Goal: Complete application form: Complete application form

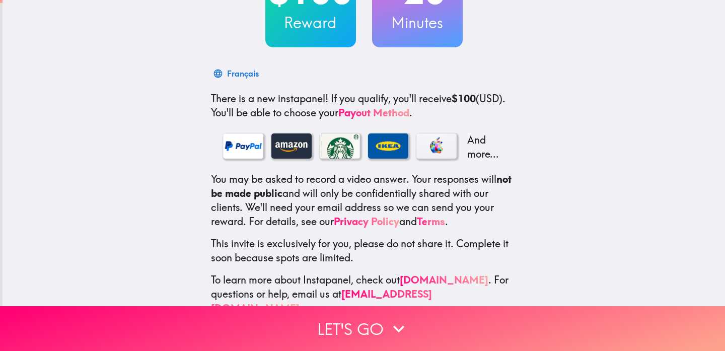
scroll to position [119, 0]
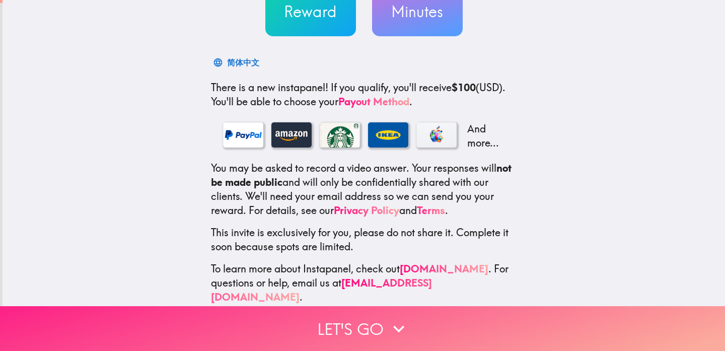
click at [364, 336] on button "Let's go" at bounding box center [362, 328] width 725 height 45
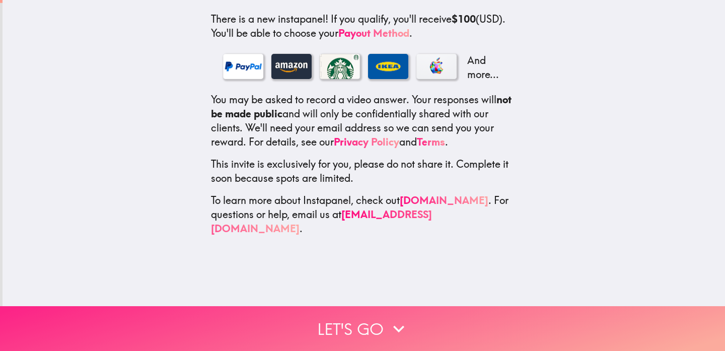
scroll to position [0, 0]
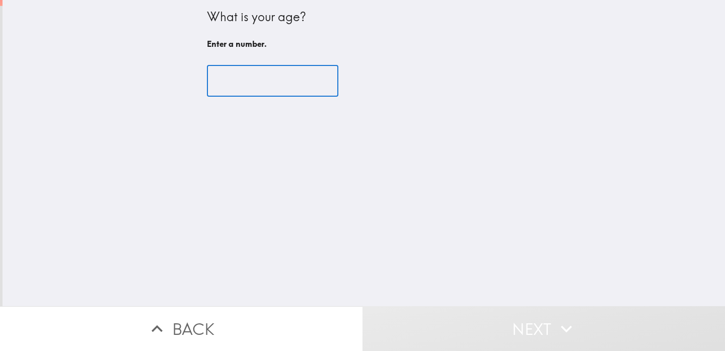
click at [274, 83] on input "number" at bounding box center [272, 80] width 131 height 31
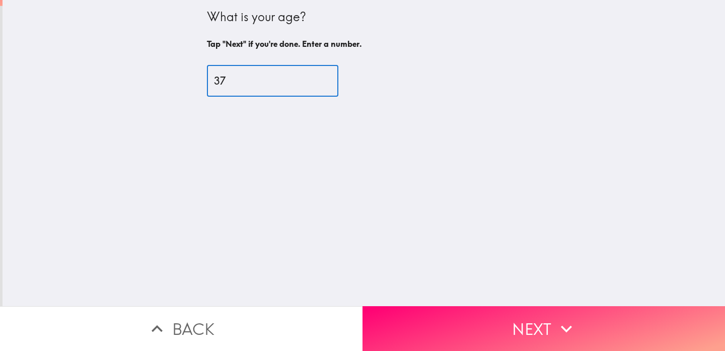
type input "37"
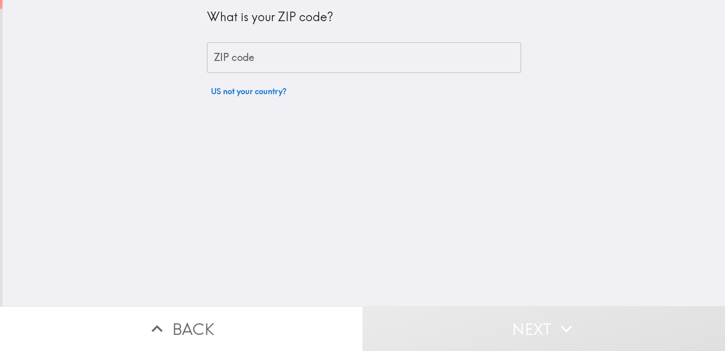
click at [273, 61] on input "ZIP code" at bounding box center [364, 57] width 314 height 31
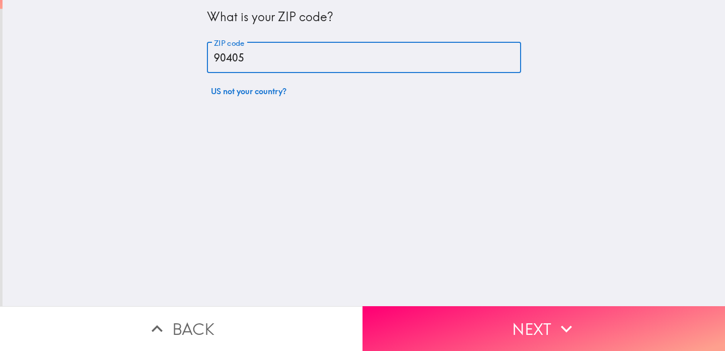
type input "90405"
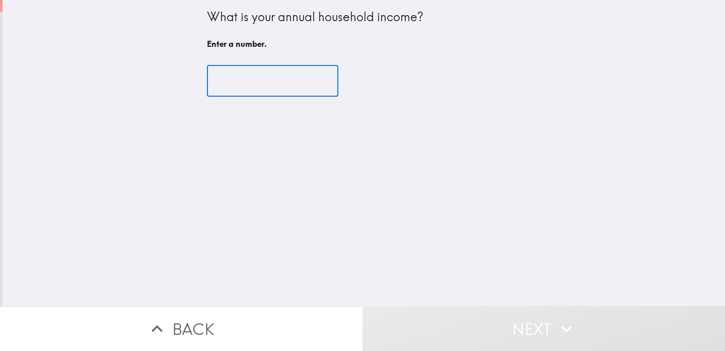
click at [288, 82] on input "number" at bounding box center [272, 80] width 131 height 31
drag, startPoint x: 314, startPoint y: 73, endPoint x: 316, endPoint y: 80, distance: 7.2
click at [314, 73] on input "number" at bounding box center [272, 80] width 131 height 31
click at [316, 80] on input "1" at bounding box center [272, 80] width 131 height 31
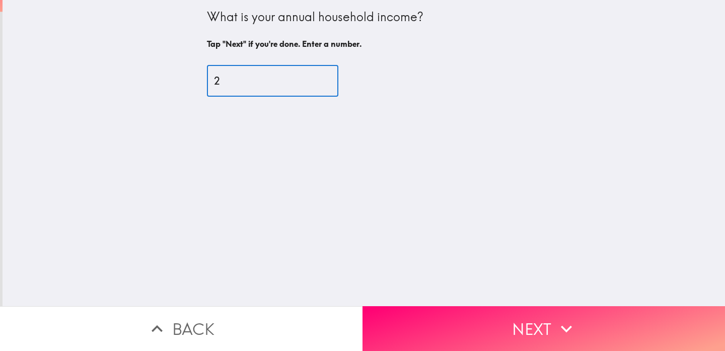
click at [316, 80] on input "2" at bounding box center [272, 80] width 131 height 31
click at [316, 80] on input "3" at bounding box center [272, 80] width 131 height 31
click at [316, 80] on input "4" at bounding box center [272, 80] width 131 height 31
click at [316, 80] on input "5" at bounding box center [272, 80] width 131 height 31
click at [316, 80] on input "6" at bounding box center [272, 80] width 131 height 31
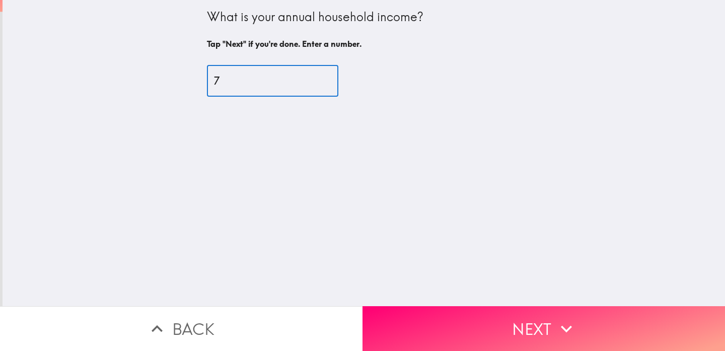
click at [316, 80] on input "7" at bounding box center [272, 80] width 131 height 31
type input "8"
click at [316, 80] on input "8" at bounding box center [272, 80] width 131 height 31
click at [251, 82] on input "8" at bounding box center [272, 80] width 131 height 31
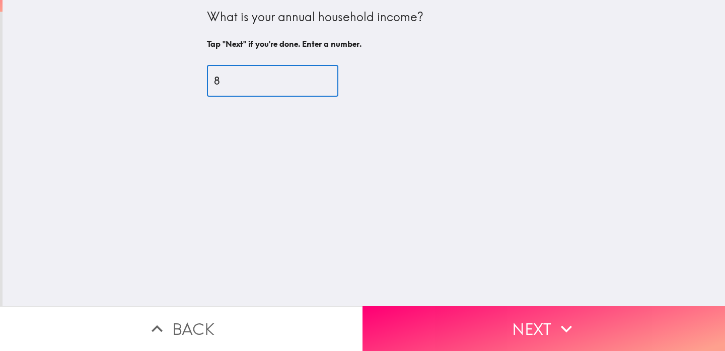
click at [251, 82] on input "8" at bounding box center [272, 80] width 131 height 31
type input "2"
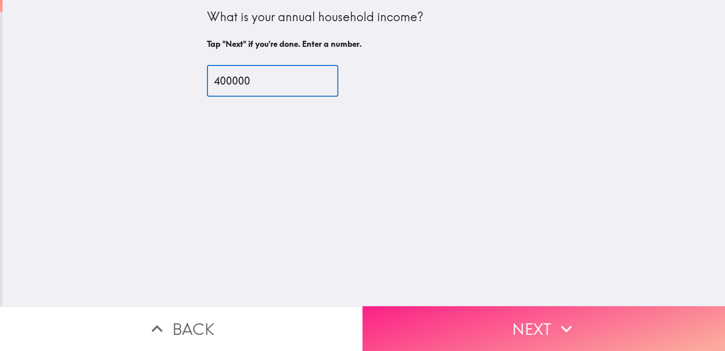
type input "400000"
click at [524, 326] on button "Next" at bounding box center [544, 328] width 363 height 45
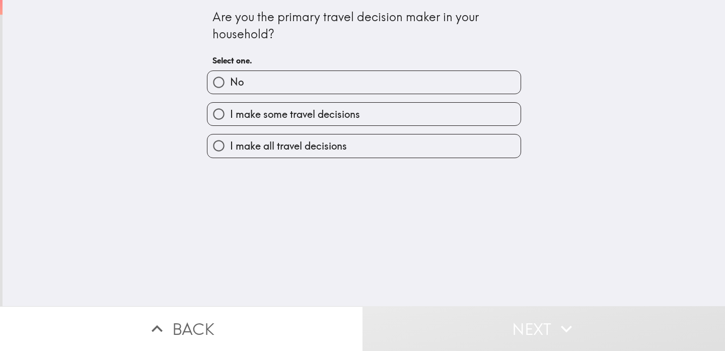
click at [377, 151] on label "I make all travel decisions" at bounding box center [364, 145] width 313 height 23
click at [230, 151] on input "I make all travel decisions" at bounding box center [219, 145] width 23 height 23
radio input "true"
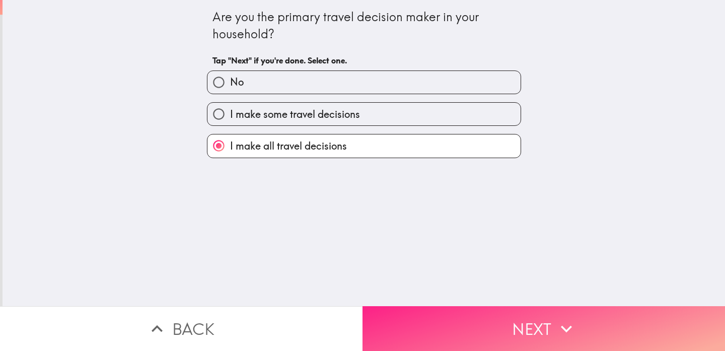
click at [544, 335] on button "Next" at bounding box center [544, 328] width 363 height 45
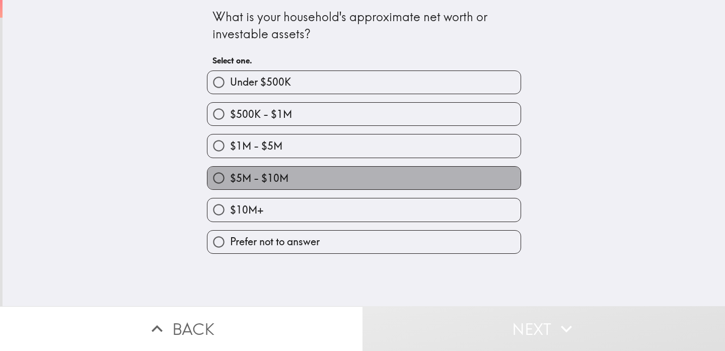
click at [324, 180] on label "$5M - $10M" at bounding box center [364, 178] width 313 height 23
click at [230, 180] on input "$5M - $10M" at bounding box center [219, 178] width 23 height 23
radio input "true"
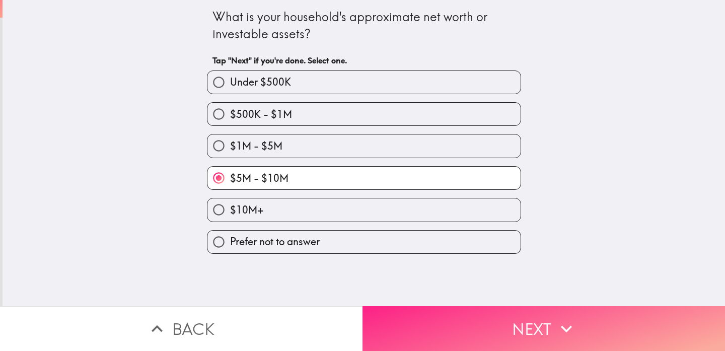
click at [535, 319] on button "Next" at bounding box center [544, 328] width 363 height 45
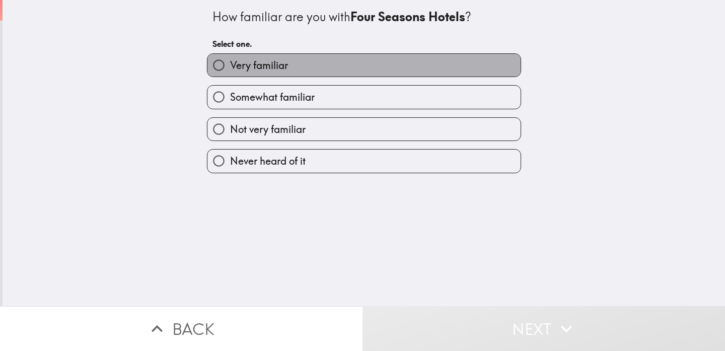
click at [313, 70] on label "Very familiar" at bounding box center [364, 65] width 313 height 23
click at [230, 70] on input "Very familiar" at bounding box center [219, 65] width 23 height 23
radio input "true"
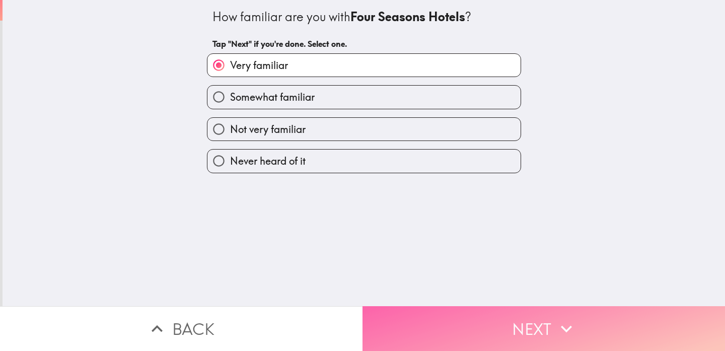
click at [511, 322] on button "Next" at bounding box center [544, 328] width 363 height 45
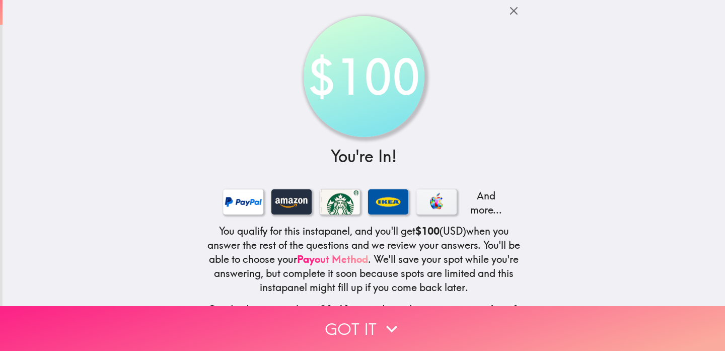
click at [379, 329] on button "Got it" at bounding box center [362, 328] width 725 height 45
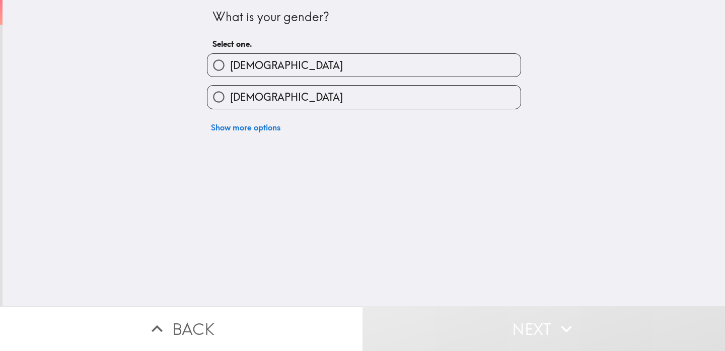
click at [307, 109] on div "Female" at bounding box center [364, 97] width 314 height 24
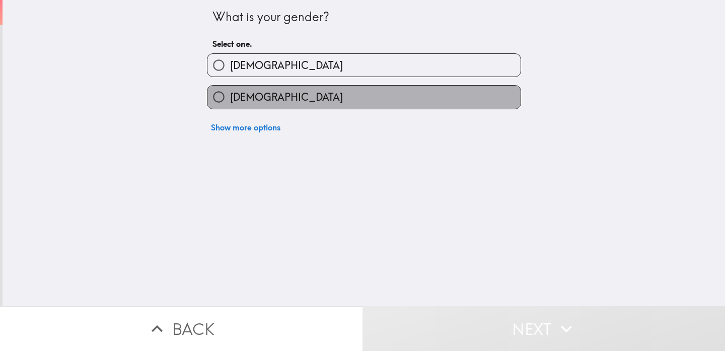
click at [316, 100] on label "Female" at bounding box center [364, 97] width 313 height 23
click at [230, 100] on input "Female" at bounding box center [219, 97] width 23 height 23
radio input "true"
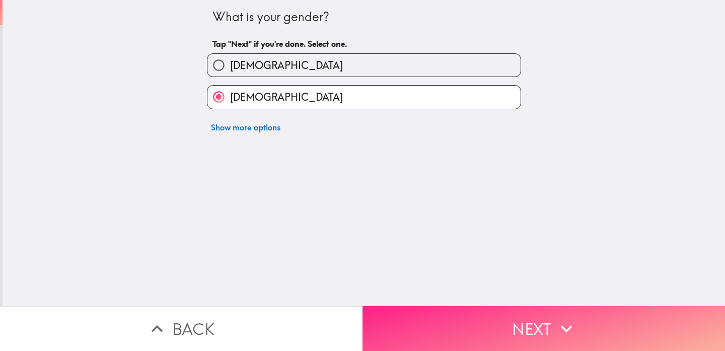
click at [534, 324] on button "Next" at bounding box center [544, 328] width 363 height 45
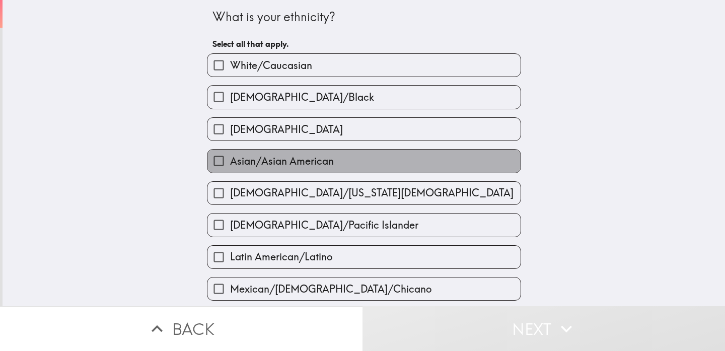
click at [317, 158] on span "Asian/Asian American" at bounding box center [282, 161] width 104 height 14
click at [230, 158] on input "Asian/Asian American" at bounding box center [219, 161] width 23 height 23
checkbox input "true"
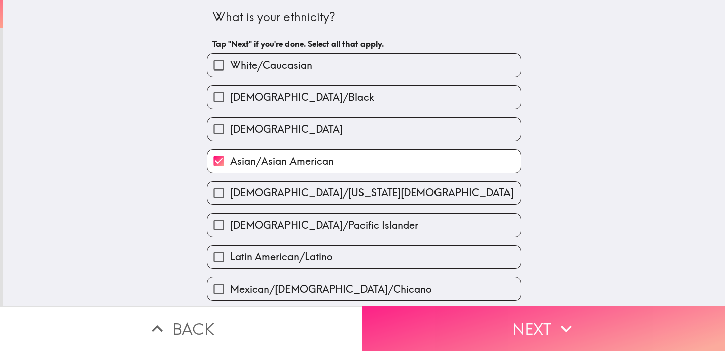
click at [518, 315] on button "Next" at bounding box center [544, 328] width 363 height 45
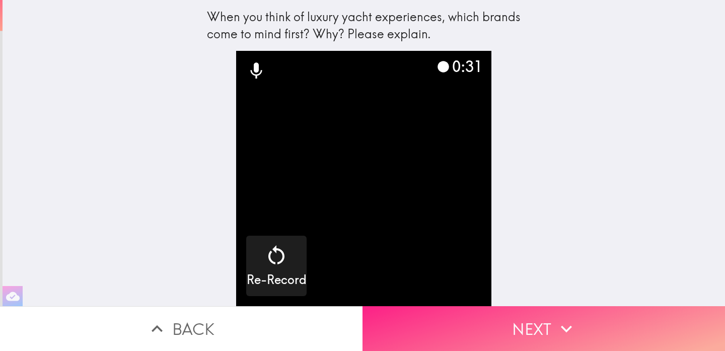
click at [554, 328] on button "Next" at bounding box center [544, 328] width 363 height 45
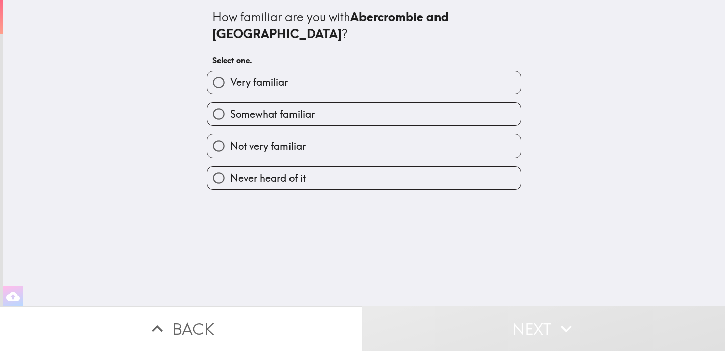
click at [395, 71] on label "Very familiar" at bounding box center [364, 82] width 313 height 23
click at [230, 71] on input "Very familiar" at bounding box center [219, 82] width 23 height 23
radio input "true"
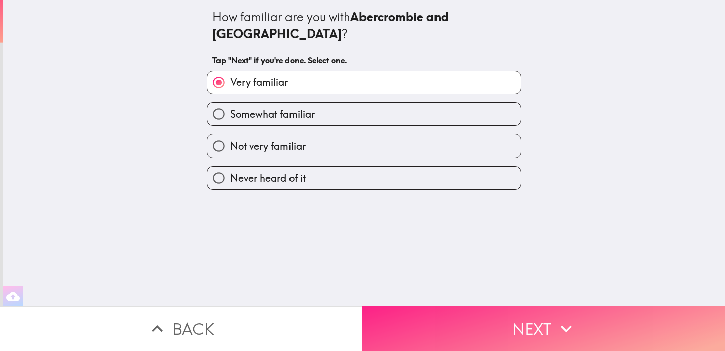
click at [514, 319] on button "Next" at bounding box center [544, 328] width 363 height 45
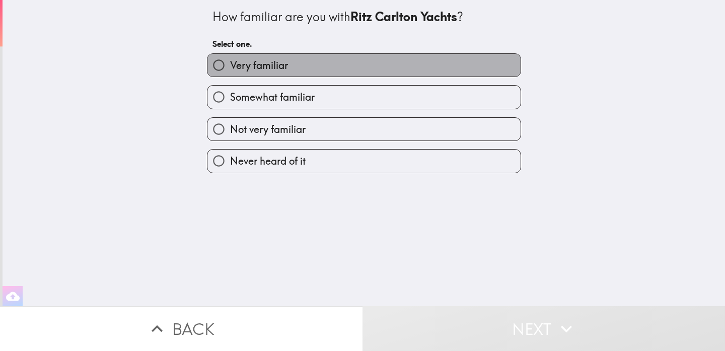
click at [395, 64] on label "Very familiar" at bounding box center [364, 65] width 313 height 23
click at [230, 64] on input "Very familiar" at bounding box center [219, 65] width 23 height 23
radio input "true"
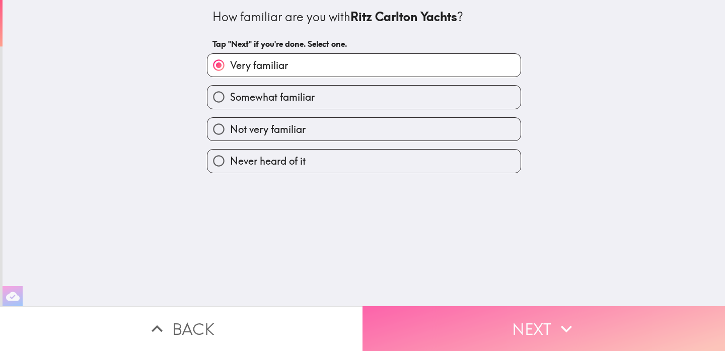
click at [524, 326] on button "Next" at bounding box center [544, 328] width 363 height 45
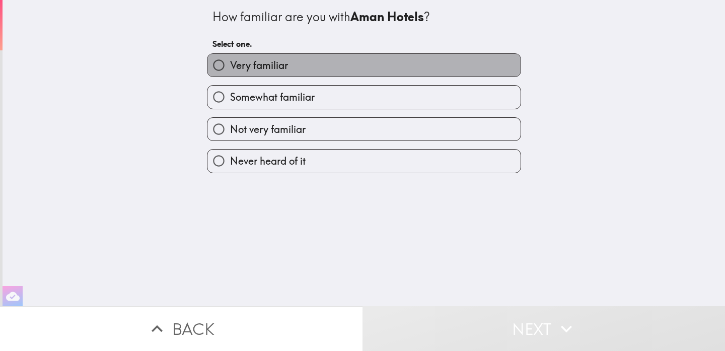
click at [371, 70] on label "Very familiar" at bounding box center [364, 65] width 313 height 23
click at [230, 70] on input "Very familiar" at bounding box center [219, 65] width 23 height 23
radio input "true"
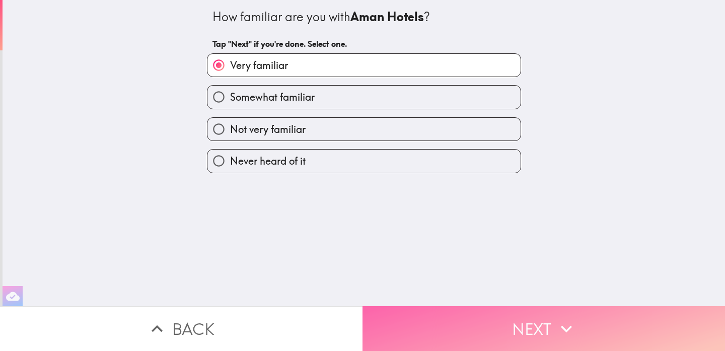
click at [507, 334] on button "Next" at bounding box center [544, 328] width 363 height 45
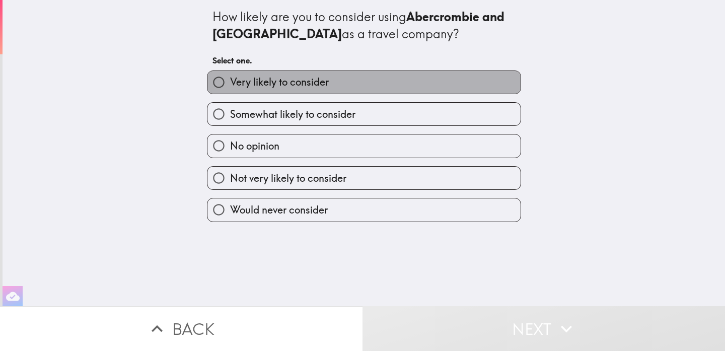
click at [435, 83] on label "Very likely to consider" at bounding box center [364, 82] width 313 height 23
click at [230, 83] on input "Very likely to consider" at bounding box center [219, 82] width 23 height 23
radio input "true"
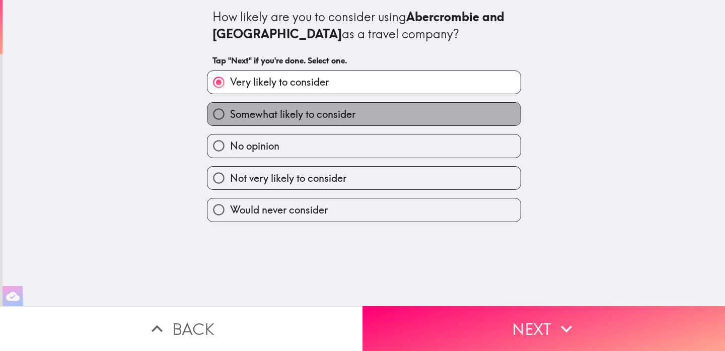
click at [423, 112] on label "Somewhat likely to consider" at bounding box center [364, 114] width 313 height 23
click at [230, 112] on input "Somewhat likely to consider" at bounding box center [219, 114] width 23 height 23
radio input "true"
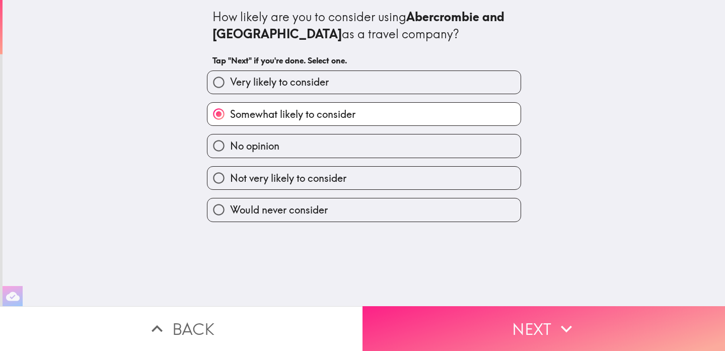
click at [501, 311] on button "Next" at bounding box center [544, 328] width 363 height 45
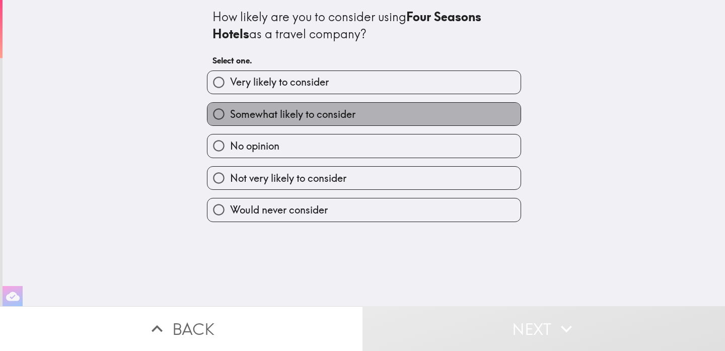
click at [452, 105] on label "Somewhat likely to consider" at bounding box center [364, 114] width 313 height 23
click at [230, 105] on input "Somewhat likely to consider" at bounding box center [219, 114] width 23 height 23
radio input "true"
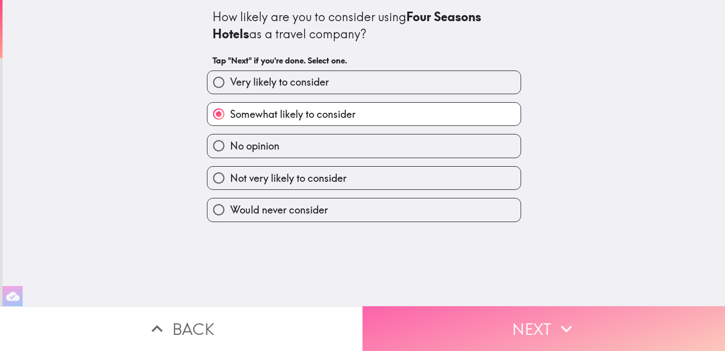
click at [534, 322] on button "Next" at bounding box center [544, 328] width 363 height 45
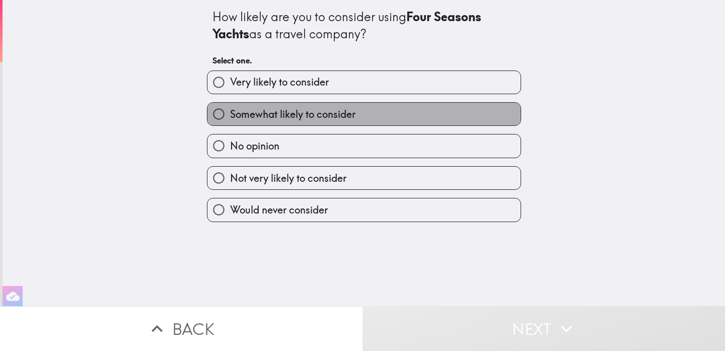
click at [376, 121] on label "Somewhat likely to consider" at bounding box center [364, 114] width 313 height 23
click at [230, 121] on input "Somewhat likely to consider" at bounding box center [219, 114] width 23 height 23
radio input "true"
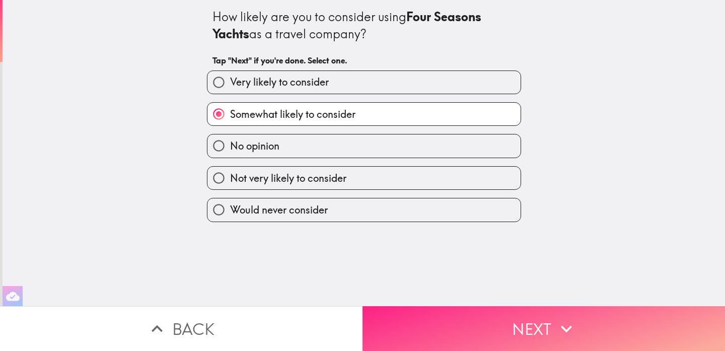
click at [529, 332] on button "Next" at bounding box center [544, 328] width 363 height 45
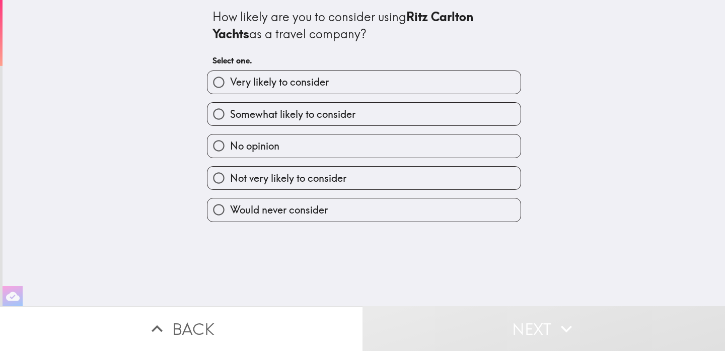
click at [294, 112] on span "Somewhat likely to consider" at bounding box center [292, 114] width 125 height 14
click at [230, 112] on input "Somewhat likely to consider" at bounding box center [219, 114] width 23 height 23
radio input "true"
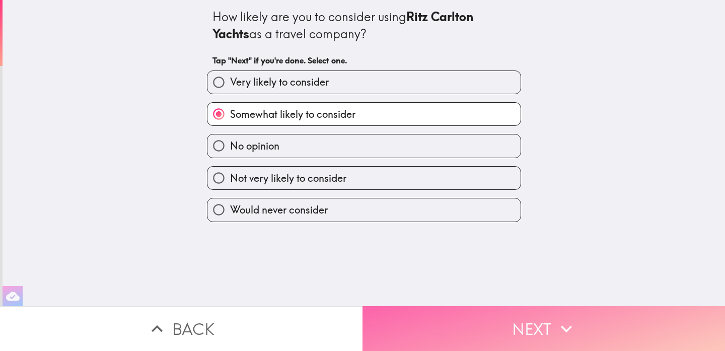
click at [520, 318] on button "Next" at bounding box center [544, 328] width 363 height 45
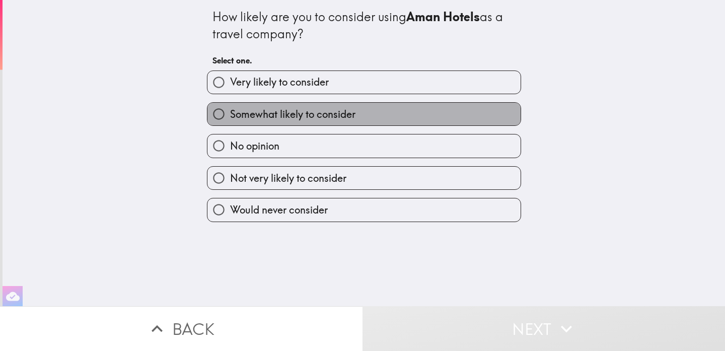
click at [397, 112] on label "Somewhat likely to consider" at bounding box center [364, 114] width 313 height 23
click at [230, 112] on input "Somewhat likely to consider" at bounding box center [219, 114] width 23 height 23
radio input "true"
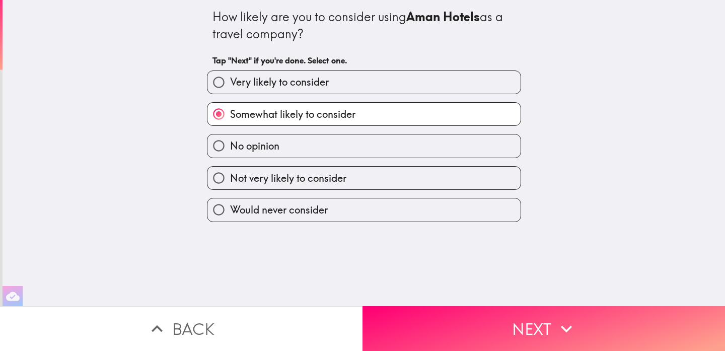
click at [543, 305] on div "How likely are you to consider using Aman Hotels as a travel company? Tap "Next…" at bounding box center [364, 153] width 723 height 306
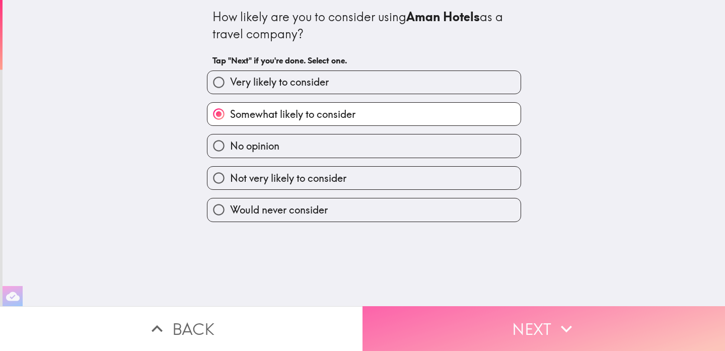
click at [522, 329] on button "Next" at bounding box center [544, 328] width 363 height 45
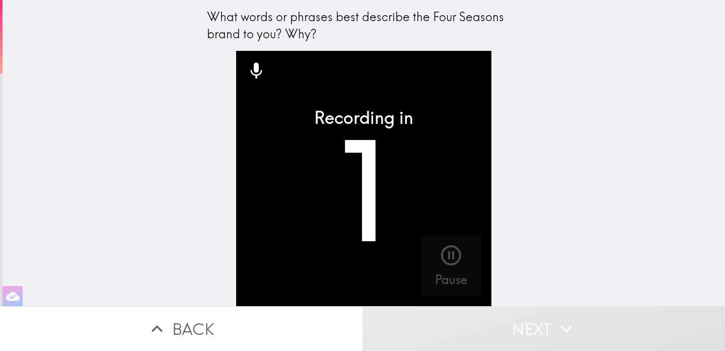
click at [464, 258] on video "button" at bounding box center [363, 178] width 255 height 255
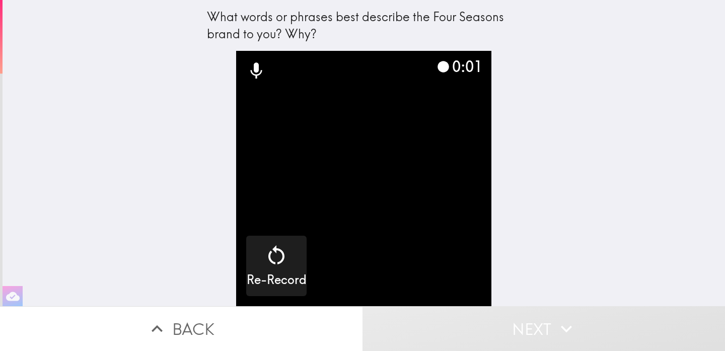
click at [364, 183] on video "button" at bounding box center [363, 178] width 255 height 255
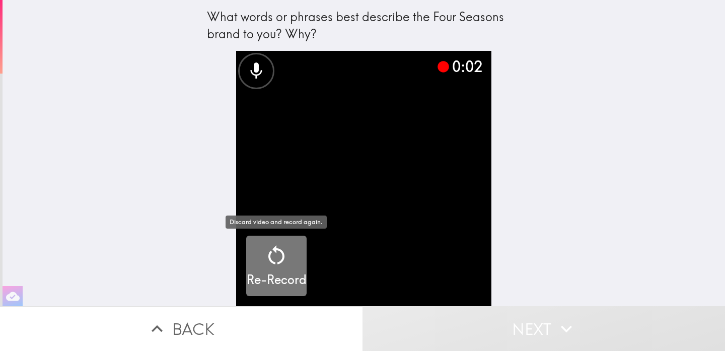
click at [275, 257] on icon "button" at bounding box center [276, 255] width 24 height 24
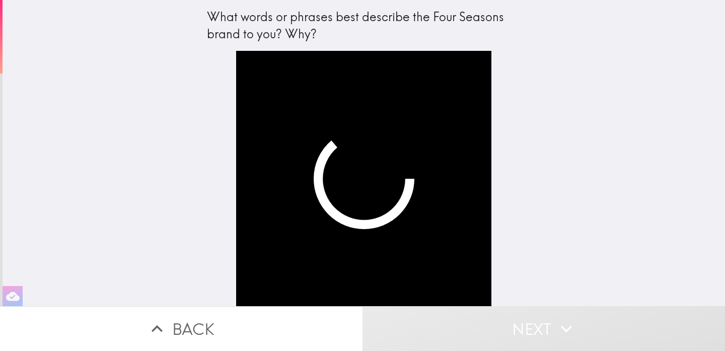
click at [545, 327] on button "Next" at bounding box center [544, 328] width 363 height 45
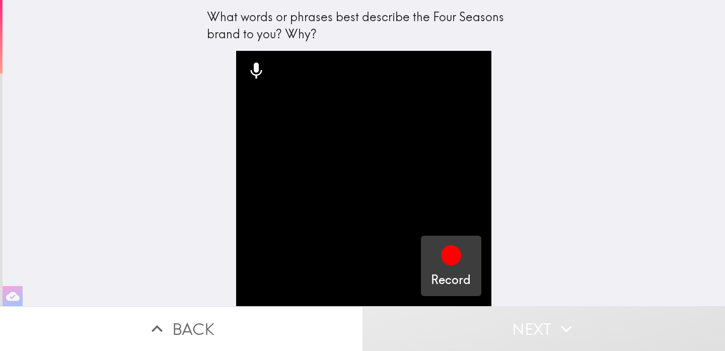
click at [458, 260] on icon "button" at bounding box center [451, 255] width 20 height 20
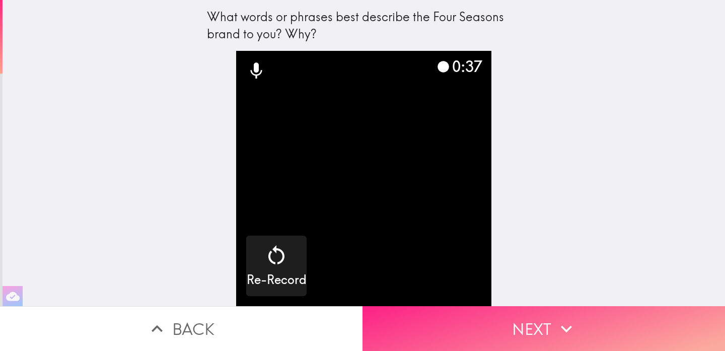
click at [522, 324] on button "Next" at bounding box center [544, 328] width 363 height 45
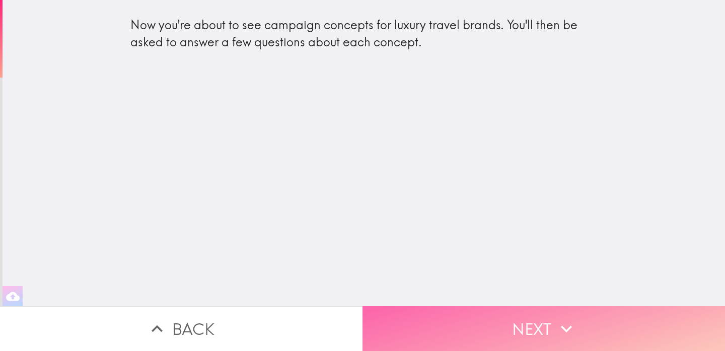
click at [519, 311] on button "Next" at bounding box center [544, 328] width 363 height 45
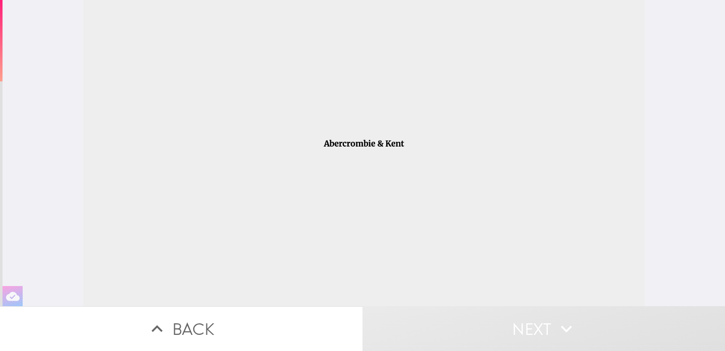
click at [380, 139] on div at bounding box center [364, 153] width 562 height 306
click at [537, 329] on button "Next" at bounding box center [544, 328] width 363 height 45
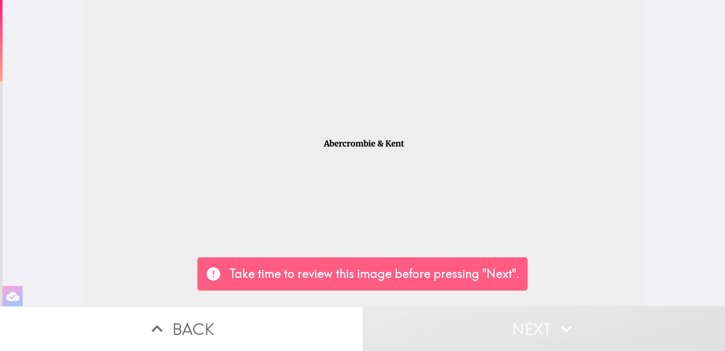
click at [537, 329] on button "Next" at bounding box center [544, 328] width 363 height 45
click at [375, 284] on div "Take time to review this image before pressing "Next"." at bounding box center [362, 273] width 330 height 33
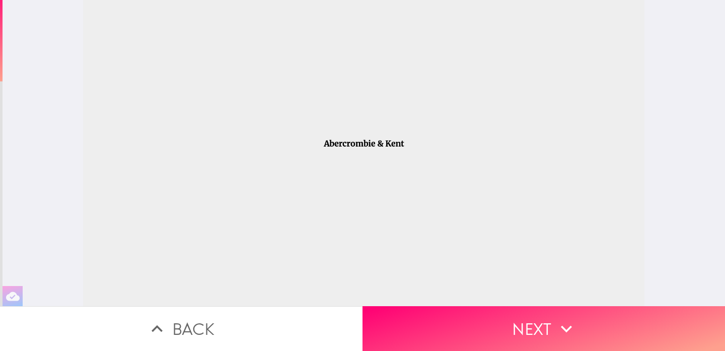
click at [385, 147] on div at bounding box center [364, 153] width 562 height 306
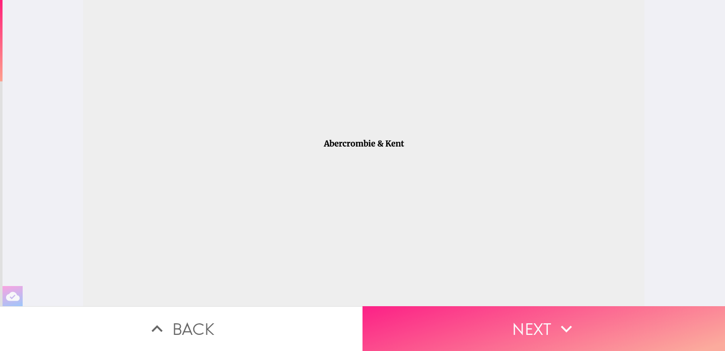
click at [500, 336] on button "Next" at bounding box center [544, 328] width 363 height 45
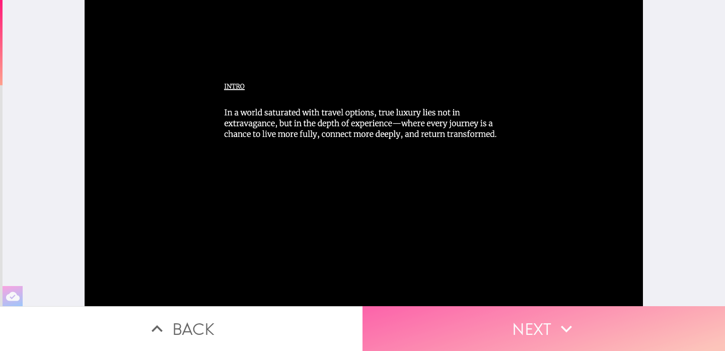
click at [539, 324] on button "Next" at bounding box center [544, 328] width 363 height 45
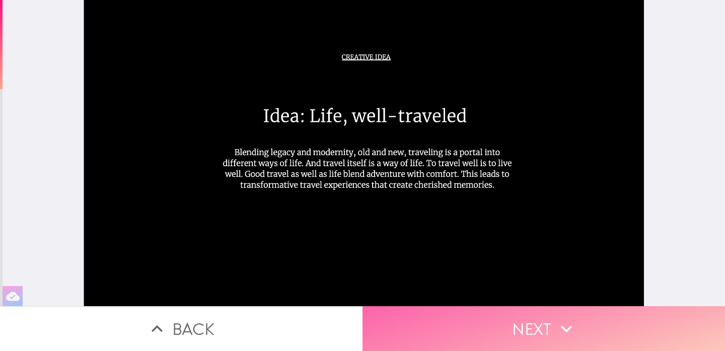
click at [526, 328] on button "Next" at bounding box center [544, 328] width 363 height 45
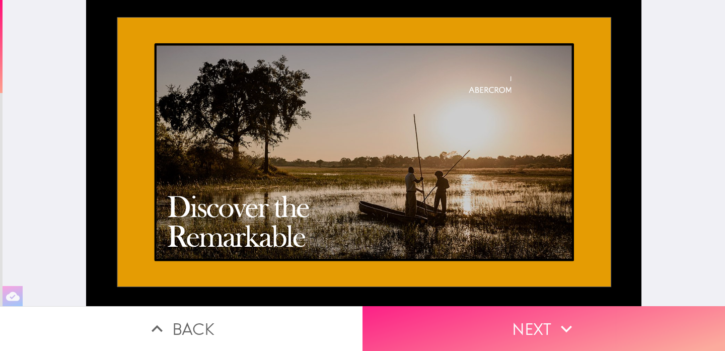
click at [526, 328] on button "Next" at bounding box center [544, 328] width 363 height 45
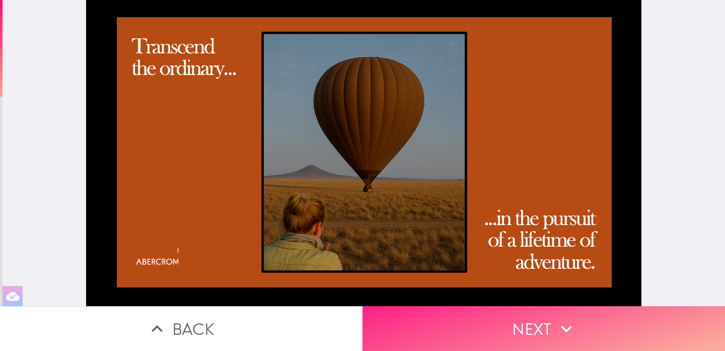
click at [537, 328] on button "Next" at bounding box center [544, 328] width 363 height 45
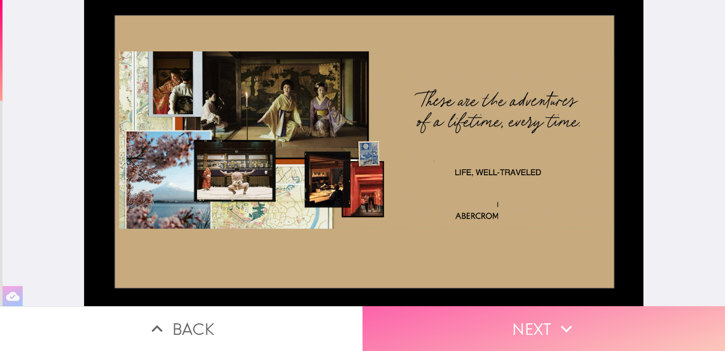
click at [522, 336] on button "Next" at bounding box center [544, 328] width 363 height 45
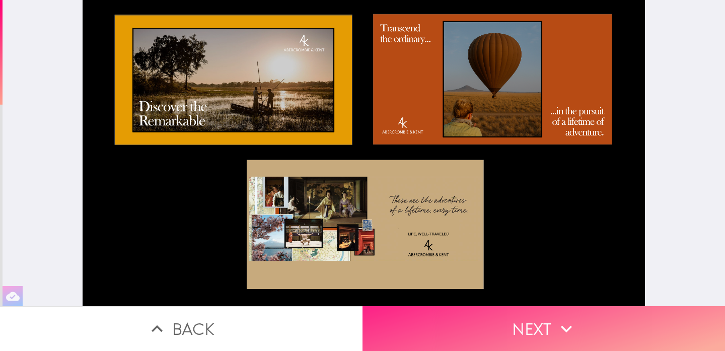
click at [552, 327] on button "Next" at bounding box center [544, 328] width 363 height 45
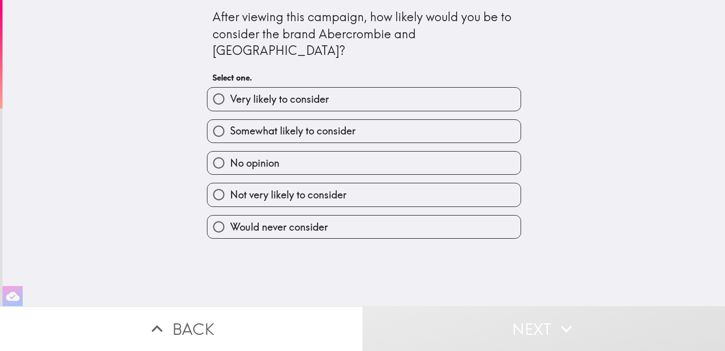
click at [352, 183] on label "Not very likely to consider" at bounding box center [364, 194] width 313 height 23
click at [230, 183] on input "Not very likely to consider" at bounding box center [219, 194] width 23 height 23
radio input "true"
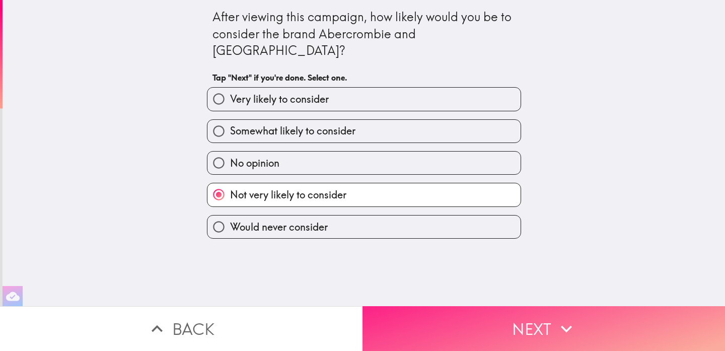
click at [557, 333] on icon "button" at bounding box center [567, 329] width 22 height 22
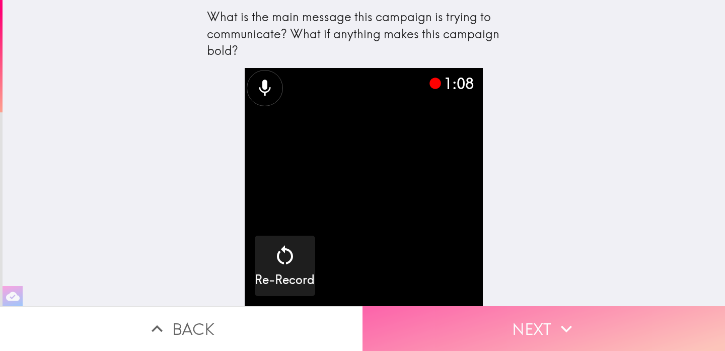
click at [543, 312] on button "Next" at bounding box center [544, 328] width 363 height 45
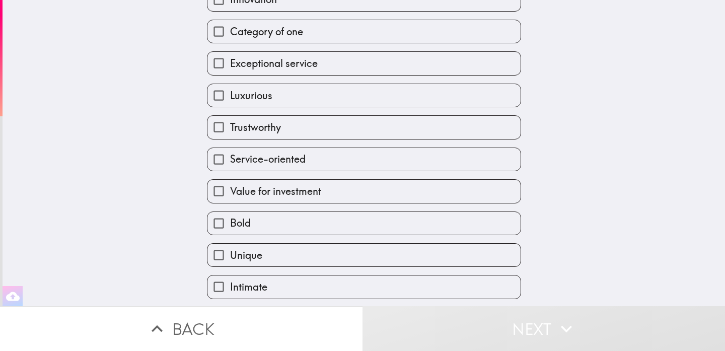
scroll to position [113, 0]
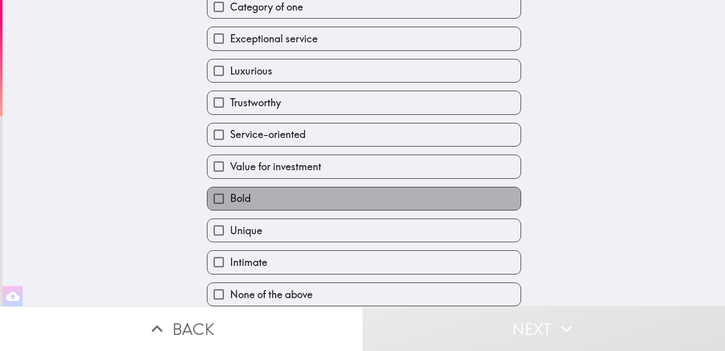
click at [470, 198] on label "Bold" at bounding box center [364, 198] width 313 height 23
click at [230, 198] on input "Bold" at bounding box center [219, 198] width 23 height 23
checkbox input "true"
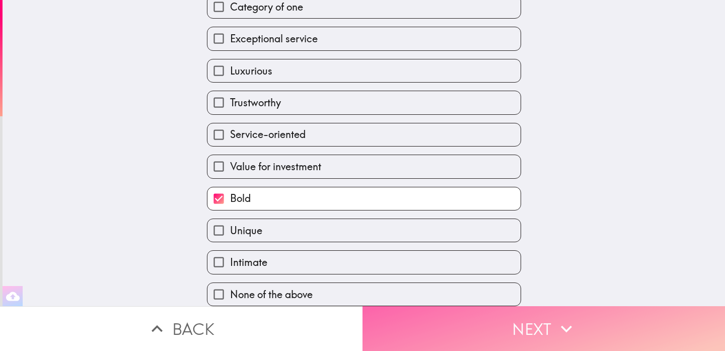
click at [471, 321] on button "Next" at bounding box center [544, 328] width 363 height 45
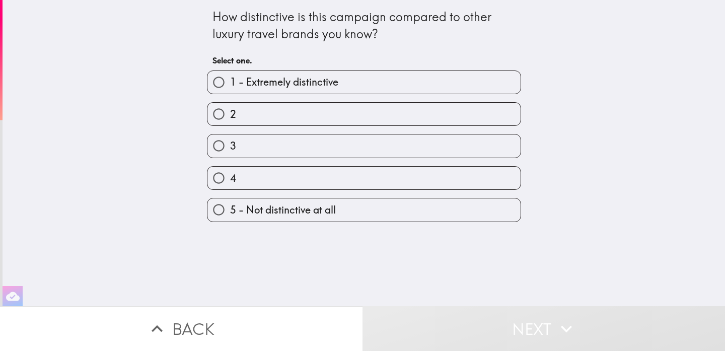
click at [356, 209] on label "5 - Not distinctive at all" at bounding box center [364, 209] width 313 height 23
click at [230, 209] on input "5 - Not distinctive at all" at bounding box center [219, 209] width 23 height 23
radio input "true"
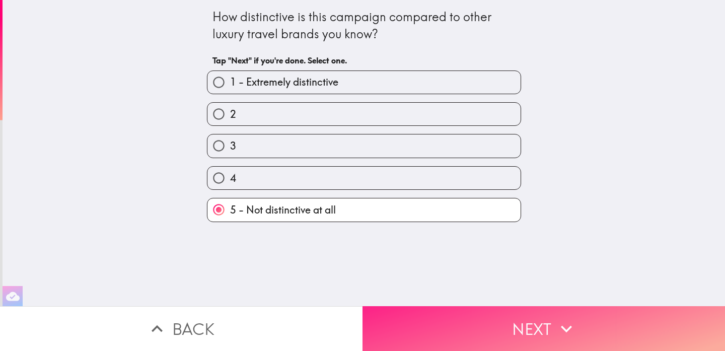
click at [536, 322] on button "Next" at bounding box center [544, 328] width 363 height 45
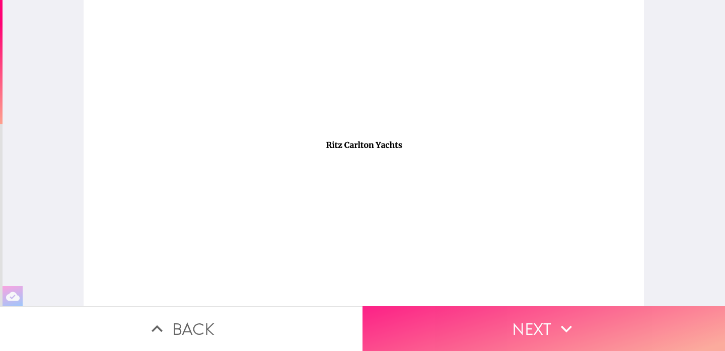
click at [545, 332] on button "Next" at bounding box center [544, 328] width 363 height 45
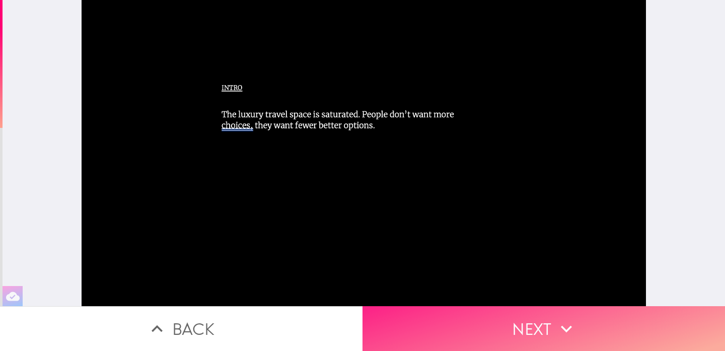
click at [502, 321] on button "Next" at bounding box center [544, 328] width 363 height 45
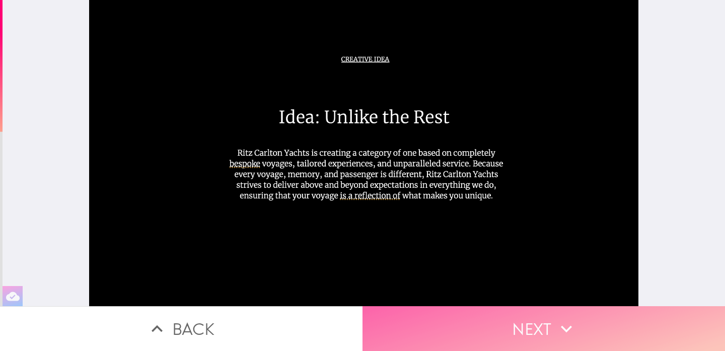
click at [485, 324] on button "Next" at bounding box center [544, 328] width 363 height 45
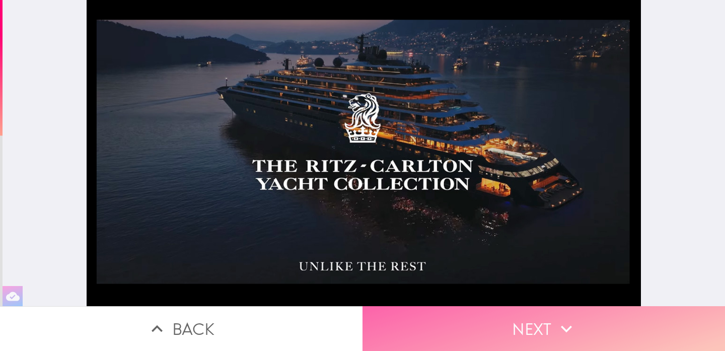
click at [523, 327] on button "Next" at bounding box center [544, 328] width 363 height 45
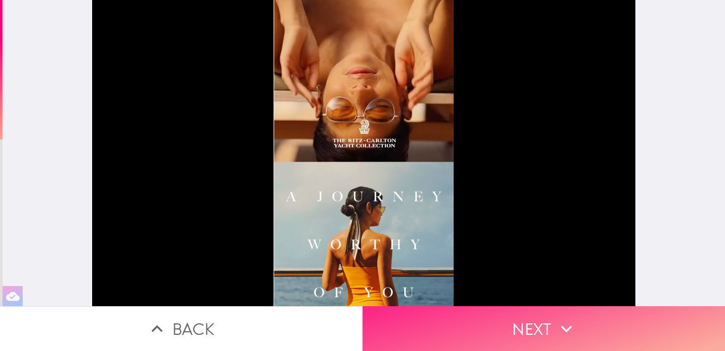
click at [543, 328] on button "Next" at bounding box center [544, 328] width 363 height 45
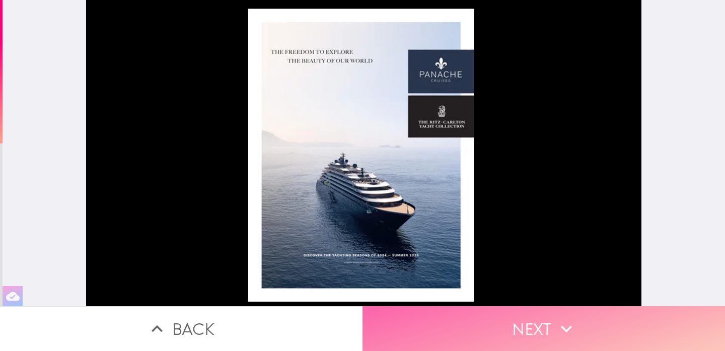
click at [529, 323] on button "Next" at bounding box center [544, 328] width 363 height 45
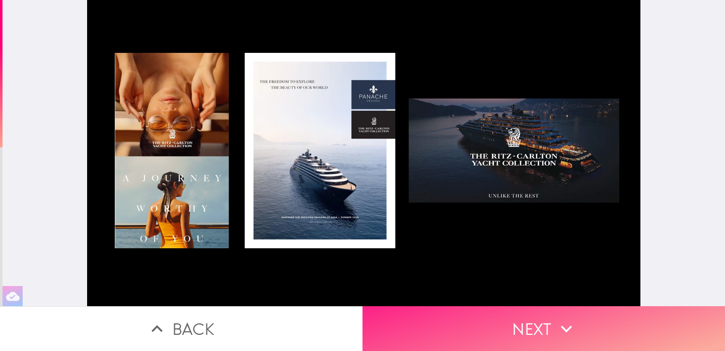
click at [555, 329] on button "Next" at bounding box center [544, 328] width 363 height 45
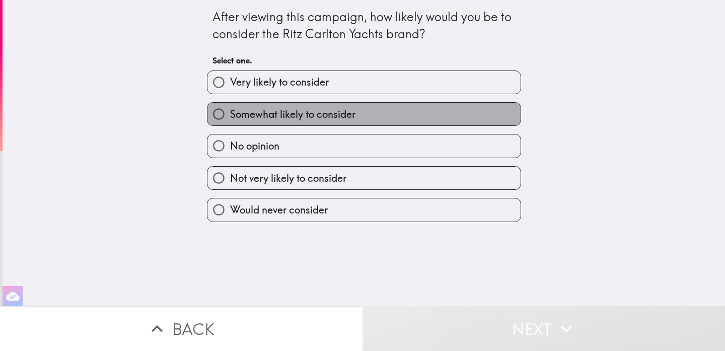
click at [362, 111] on label "Somewhat likely to consider" at bounding box center [364, 114] width 313 height 23
click at [230, 111] on input "Somewhat likely to consider" at bounding box center [219, 114] width 23 height 23
radio input "true"
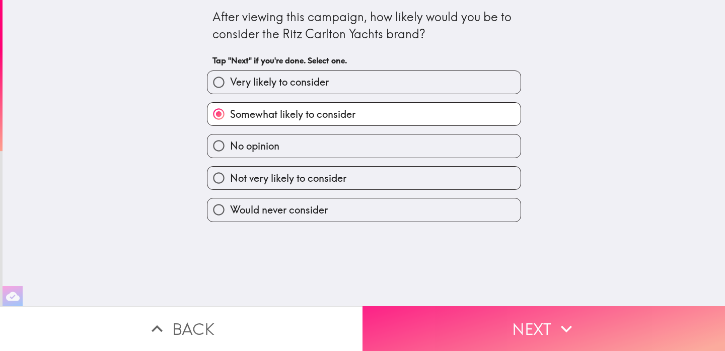
click at [502, 314] on button "Next" at bounding box center [544, 328] width 363 height 45
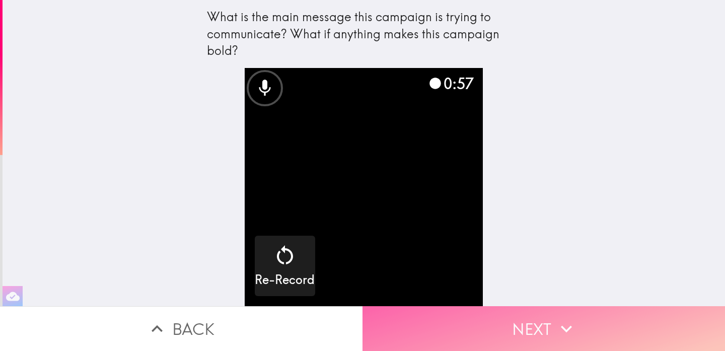
click at [508, 330] on button "Next" at bounding box center [544, 328] width 363 height 45
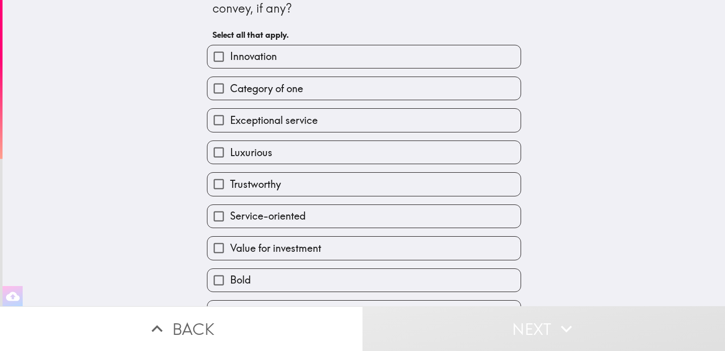
scroll to position [29, 0]
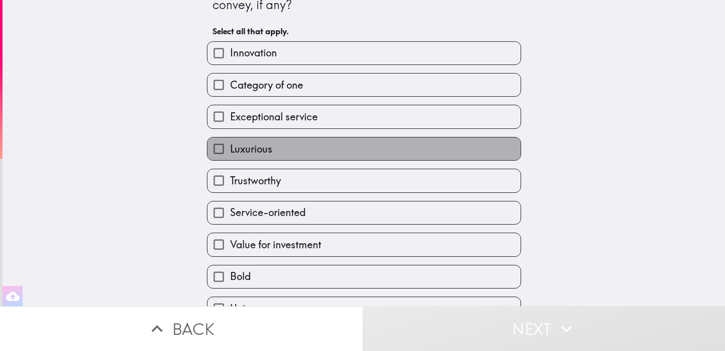
click at [327, 153] on label "Luxurious" at bounding box center [364, 148] width 313 height 23
click at [230, 153] on input "Luxurious" at bounding box center [219, 148] width 23 height 23
checkbox input "true"
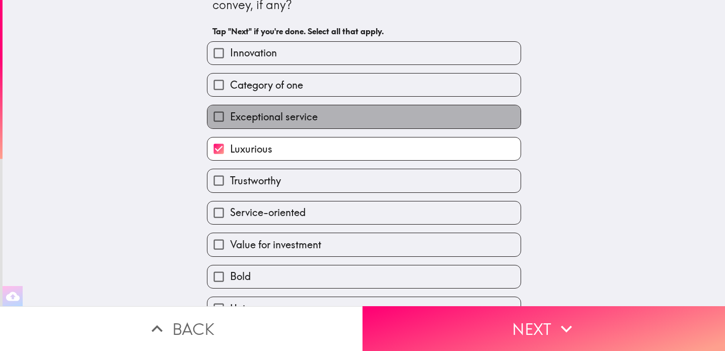
click at [340, 123] on label "Exceptional service" at bounding box center [364, 116] width 313 height 23
click at [230, 123] on input "Exceptional service" at bounding box center [219, 116] width 23 height 23
checkbox input "true"
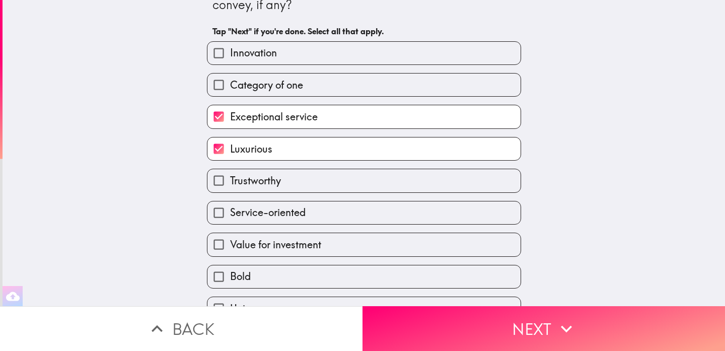
click at [335, 219] on label "Service-oriented" at bounding box center [364, 212] width 313 height 23
click at [230, 219] on input "Service-oriented" at bounding box center [219, 212] width 23 height 23
checkbox input "true"
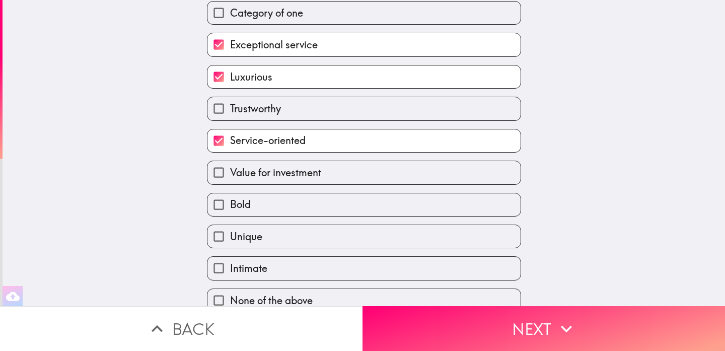
scroll to position [113, 0]
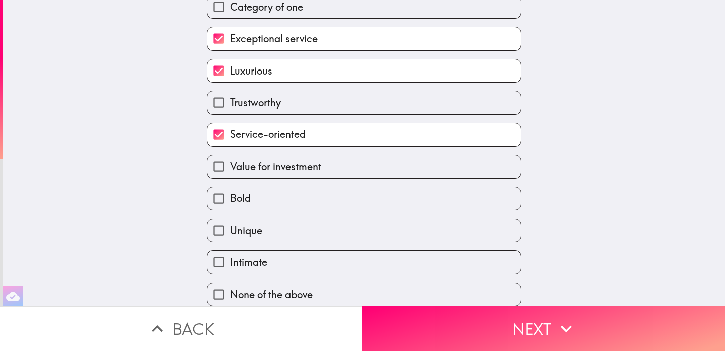
click at [364, 258] on label "Intimate" at bounding box center [364, 262] width 313 height 23
click at [230, 258] on input "Intimate" at bounding box center [219, 262] width 23 height 23
checkbox input "true"
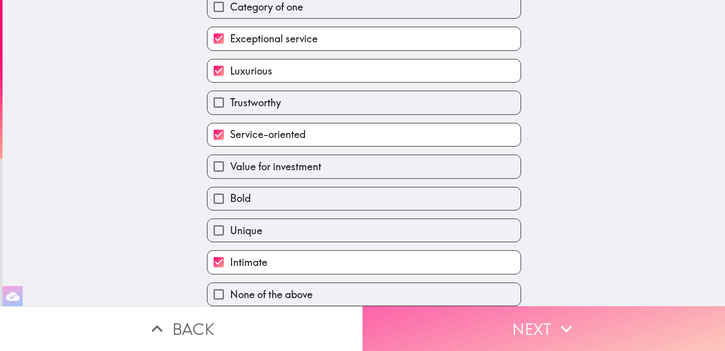
click at [529, 331] on button "Next" at bounding box center [544, 328] width 363 height 45
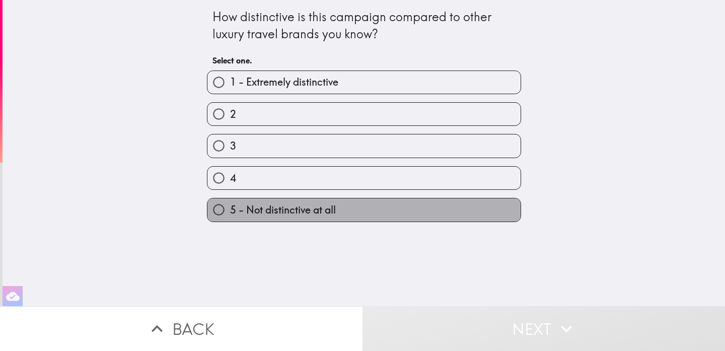
click at [396, 214] on label "5 - Not distinctive at all" at bounding box center [364, 209] width 313 height 23
click at [230, 214] on input "5 - Not distinctive at all" at bounding box center [219, 209] width 23 height 23
radio input "true"
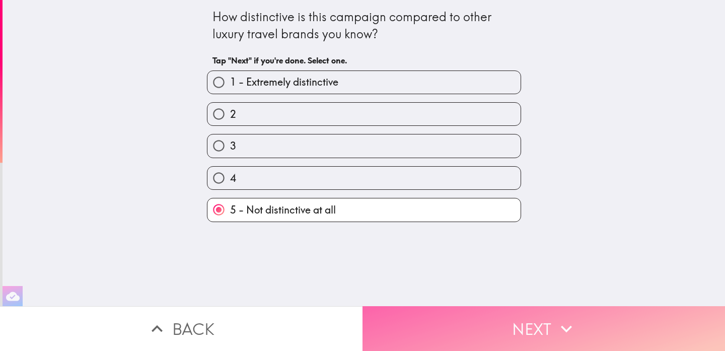
click at [476, 316] on button "Next" at bounding box center [544, 328] width 363 height 45
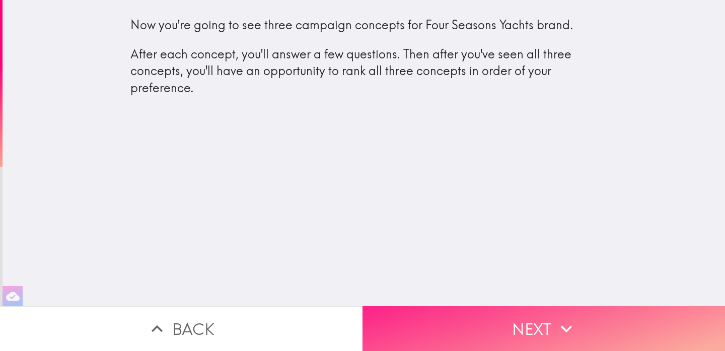
click at [521, 324] on button "Next" at bounding box center [544, 328] width 363 height 45
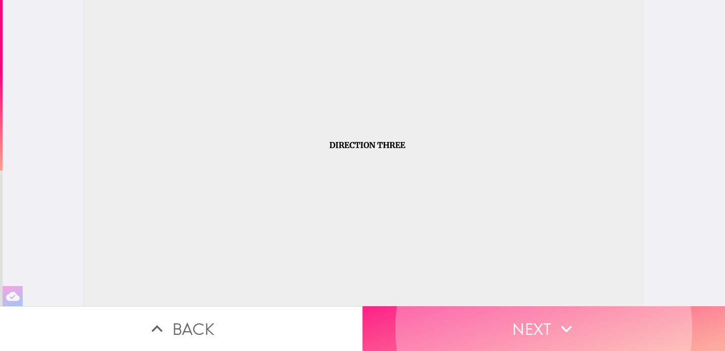
click at [505, 322] on button "Next" at bounding box center [544, 328] width 363 height 45
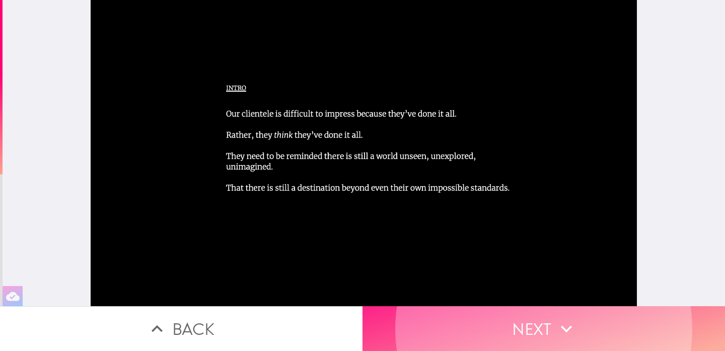
click at [554, 329] on button "Next" at bounding box center [544, 328] width 363 height 45
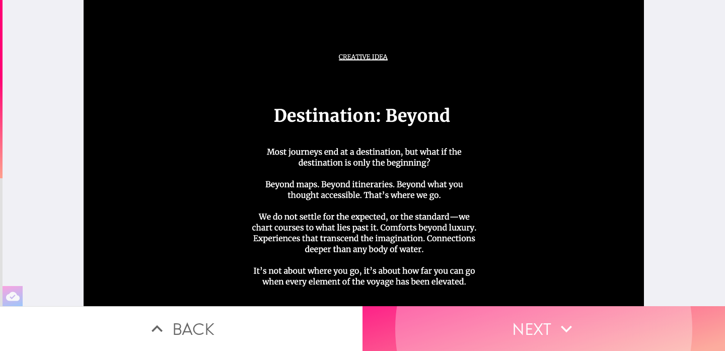
click at [543, 328] on button "Next" at bounding box center [544, 328] width 363 height 45
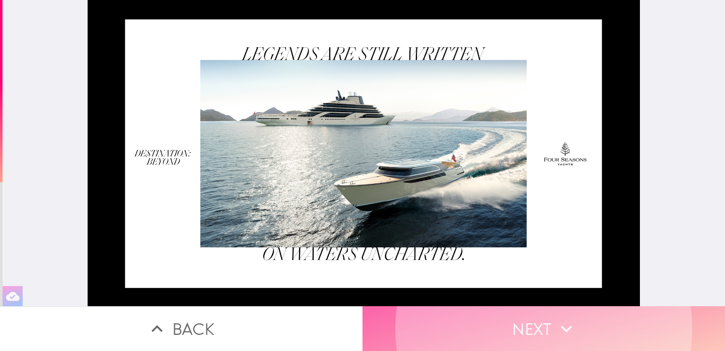
click at [518, 331] on button "Next" at bounding box center [544, 328] width 363 height 45
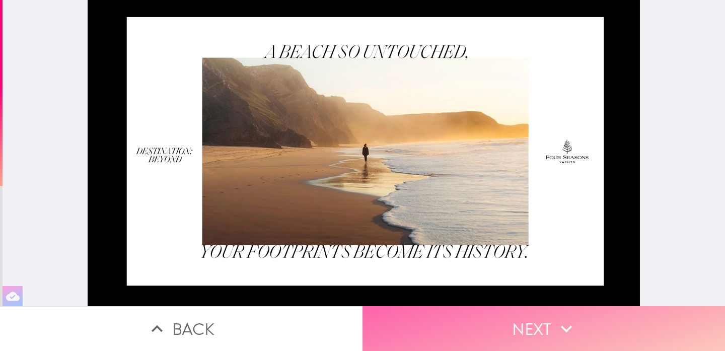
click at [432, 328] on button "Next" at bounding box center [544, 328] width 363 height 45
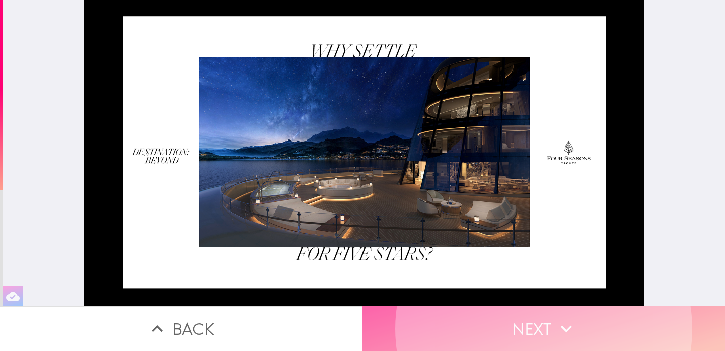
click at [524, 326] on button "Next" at bounding box center [544, 328] width 363 height 45
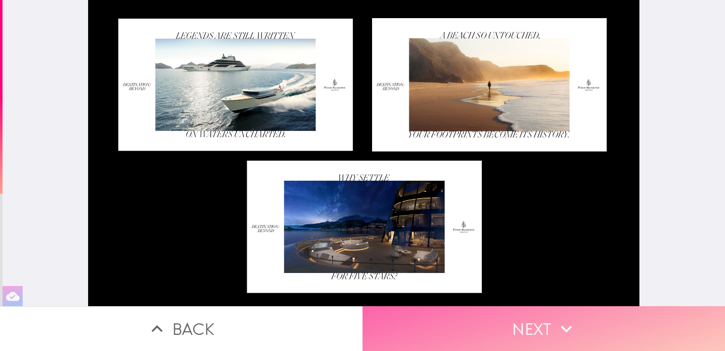
click at [494, 326] on button "Next" at bounding box center [544, 328] width 363 height 45
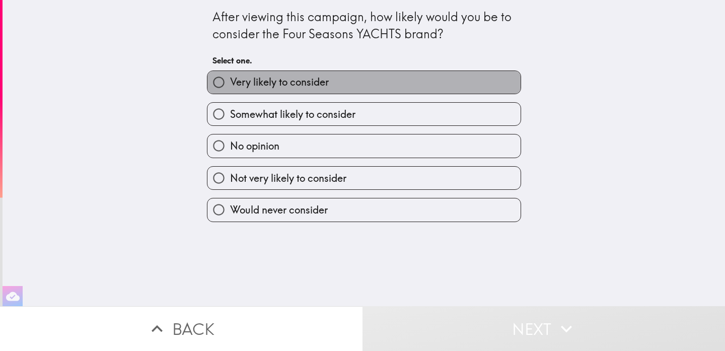
click at [310, 80] on span "Very likely to consider" at bounding box center [279, 82] width 99 height 14
click at [230, 80] on input "Very likely to consider" at bounding box center [219, 82] width 23 height 23
radio input "true"
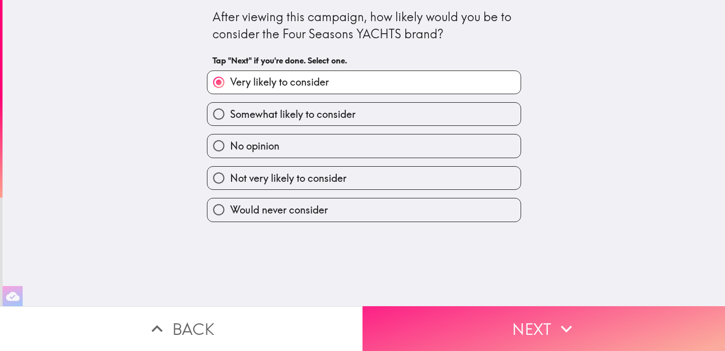
click at [454, 312] on button "Next" at bounding box center [544, 328] width 363 height 45
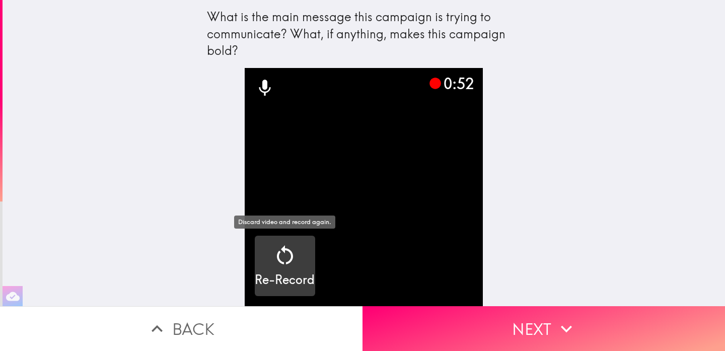
click at [293, 267] on div "button" at bounding box center [285, 257] width 24 height 28
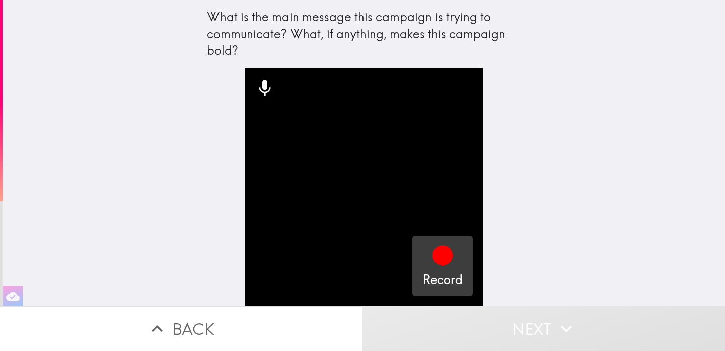
click at [442, 248] on icon "button" at bounding box center [443, 255] width 20 height 20
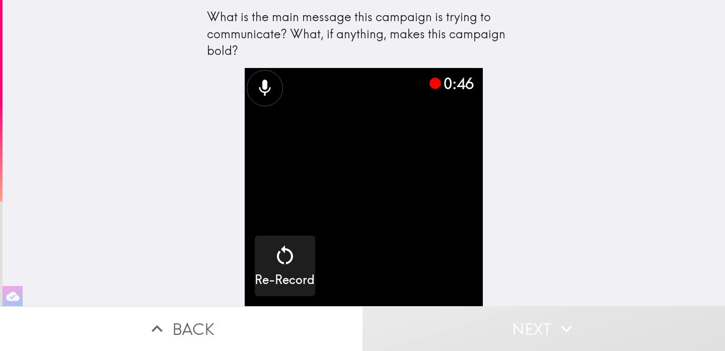
click at [531, 328] on button "Next" at bounding box center [544, 328] width 363 height 45
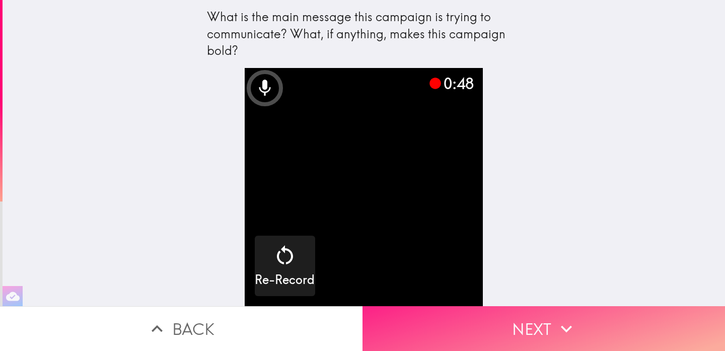
click at [544, 326] on button "Next" at bounding box center [544, 328] width 363 height 45
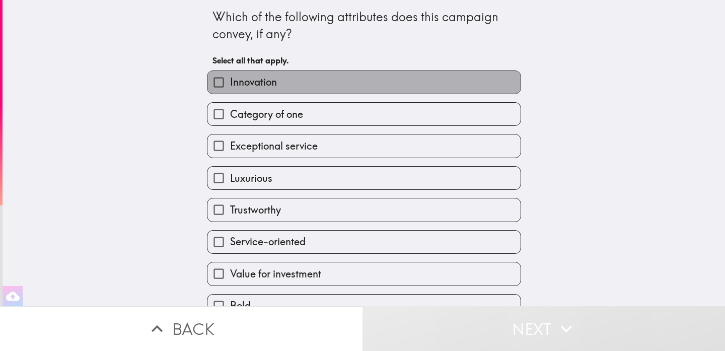
click at [332, 85] on label "Innovation" at bounding box center [364, 82] width 313 height 23
click at [230, 85] on input "Innovation" at bounding box center [219, 82] width 23 height 23
checkbox input "true"
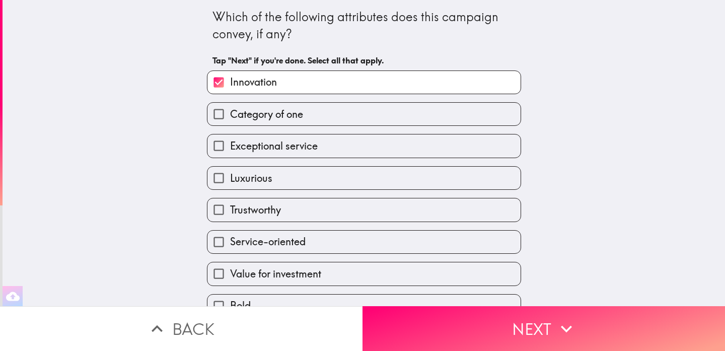
click at [322, 110] on label "Category of one" at bounding box center [364, 114] width 313 height 23
click at [230, 110] on input "Category of one" at bounding box center [219, 114] width 23 height 23
checkbox input "true"
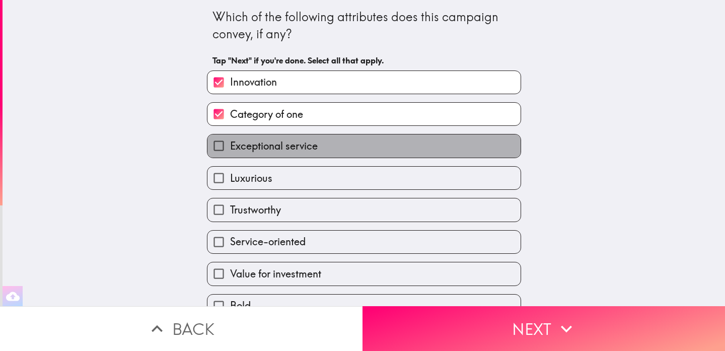
click at [338, 152] on label "Exceptional service" at bounding box center [364, 145] width 313 height 23
click at [230, 152] on input "Exceptional service" at bounding box center [219, 145] width 23 height 23
checkbox input "true"
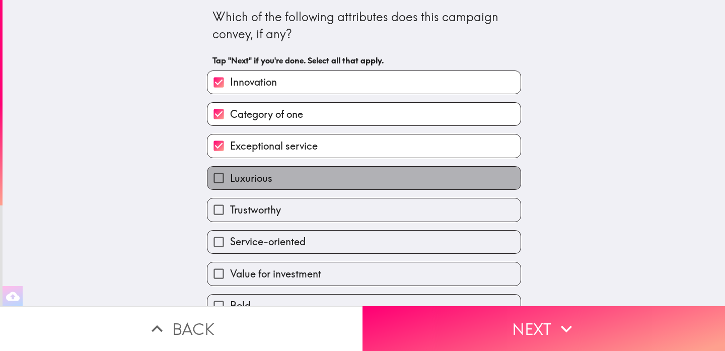
click at [330, 178] on label "Luxurious" at bounding box center [364, 178] width 313 height 23
click at [230, 178] on input "Luxurious" at bounding box center [219, 178] width 23 height 23
checkbox input "true"
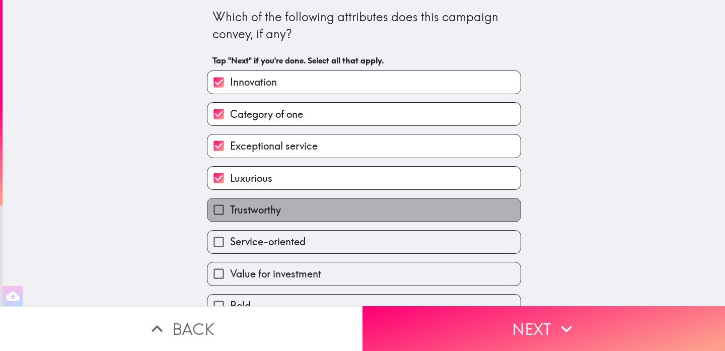
click at [337, 217] on label "Trustworthy" at bounding box center [364, 209] width 313 height 23
click at [230, 217] on input "Trustworthy" at bounding box center [219, 209] width 23 height 23
checkbox input "true"
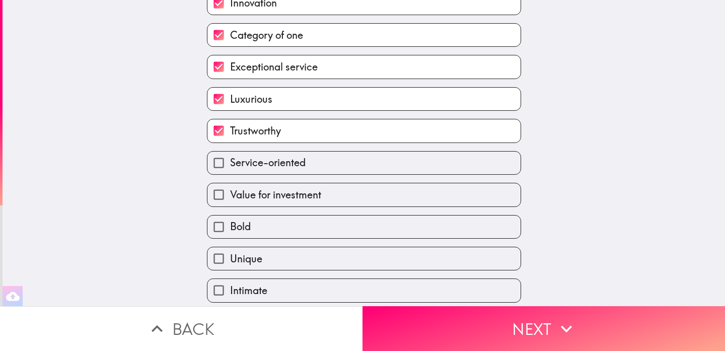
scroll to position [113, 0]
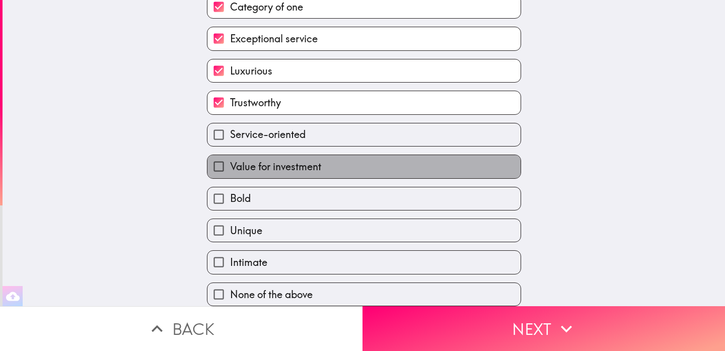
click at [357, 171] on label "Value for investment" at bounding box center [364, 166] width 313 height 23
click at [230, 171] on input "Value for investment" at bounding box center [219, 166] width 23 height 23
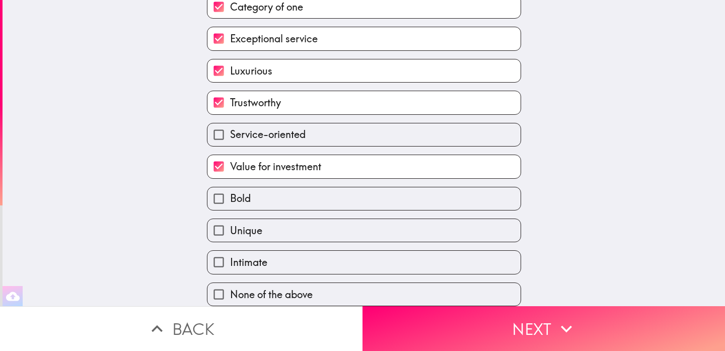
click at [363, 163] on label "Value for investment" at bounding box center [364, 166] width 313 height 23
click at [230, 163] on input "Value for investment" at bounding box center [219, 166] width 23 height 23
checkbox input "false"
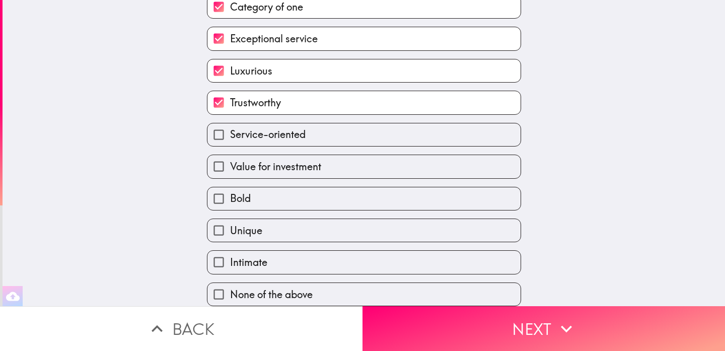
drag, startPoint x: 339, startPoint y: 193, endPoint x: 339, endPoint y: 201, distance: 8.1
click at [339, 193] on label "Bold" at bounding box center [364, 198] width 313 height 23
click at [230, 193] on input "Bold" at bounding box center [219, 198] width 23 height 23
checkbox input "true"
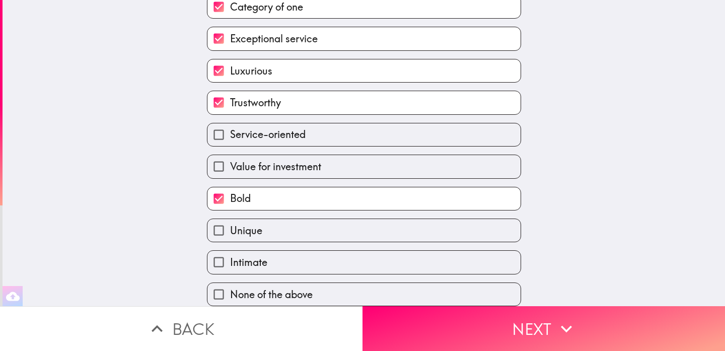
click at [338, 221] on label "Unique" at bounding box center [364, 230] width 313 height 23
click at [230, 221] on input "Unique" at bounding box center [219, 230] width 23 height 23
checkbox input "true"
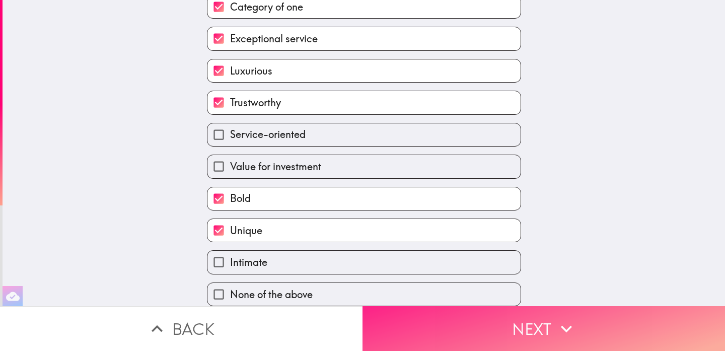
click at [568, 326] on icon "button" at bounding box center [567, 329] width 22 height 22
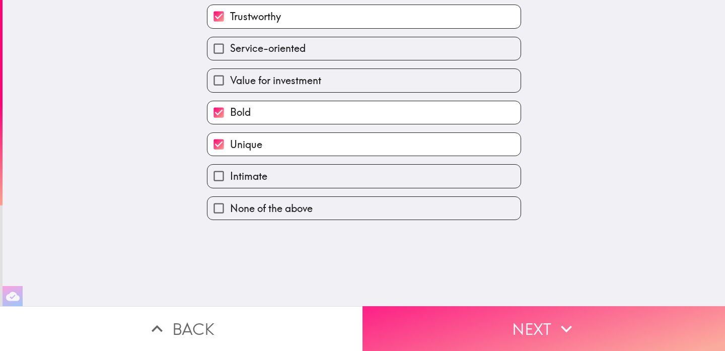
scroll to position [0, 0]
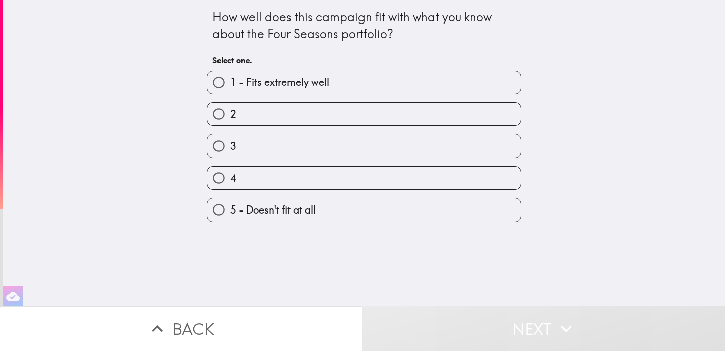
click at [319, 114] on label "2" at bounding box center [364, 114] width 313 height 23
click at [230, 114] on input "2" at bounding box center [219, 114] width 23 height 23
radio input "true"
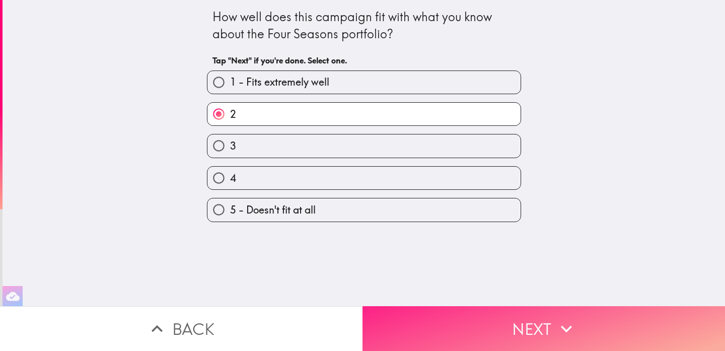
click at [565, 343] on button "Next" at bounding box center [544, 328] width 363 height 45
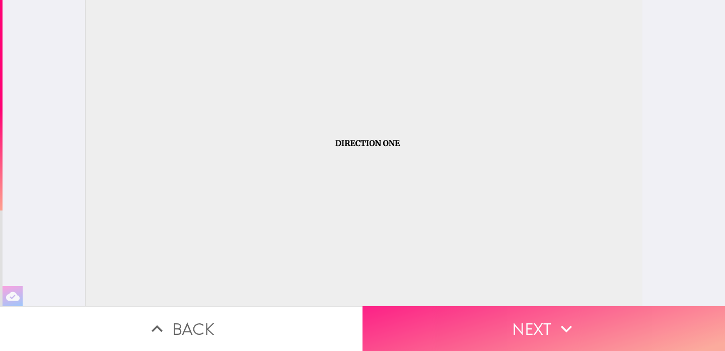
click at [555, 324] on button "Next" at bounding box center [544, 328] width 363 height 45
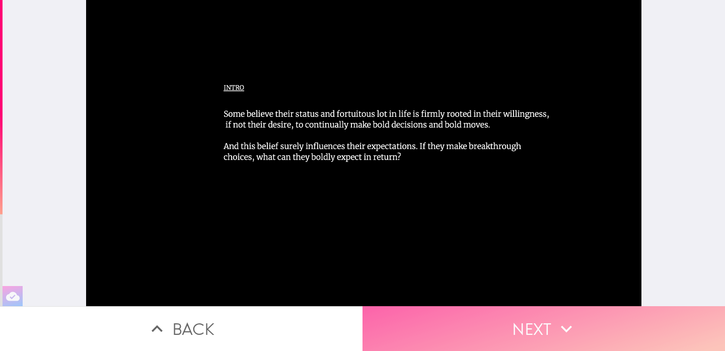
click at [518, 312] on button "Next" at bounding box center [544, 328] width 363 height 45
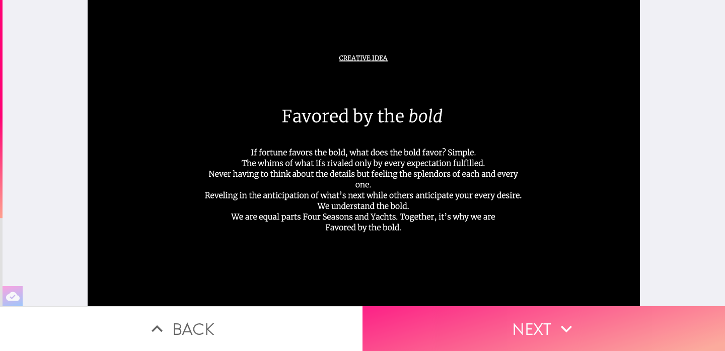
click at [546, 336] on button "Next" at bounding box center [544, 328] width 363 height 45
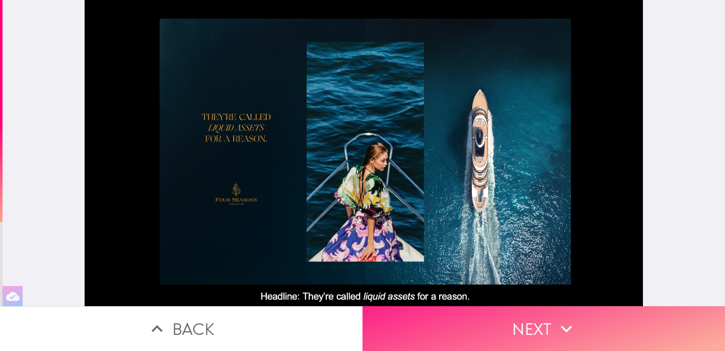
click at [568, 331] on icon "button" at bounding box center [567, 329] width 22 height 22
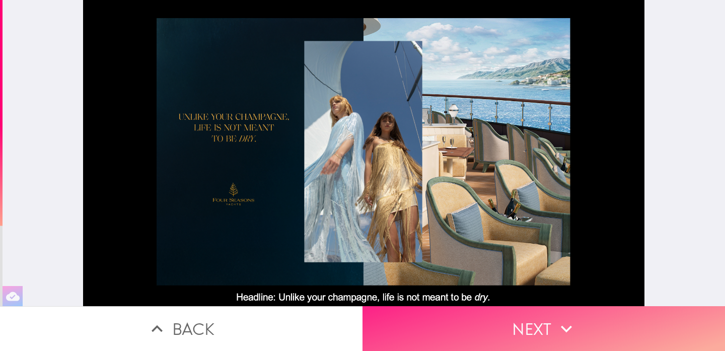
click at [559, 334] on icon "button" at bounding box center [567, 329] width 22 height 22
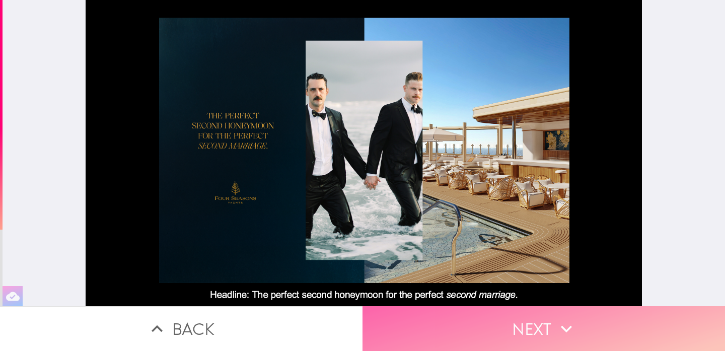
click at [416, 322] on button "Next" at bounding box center [544, 328] width 363 height 45
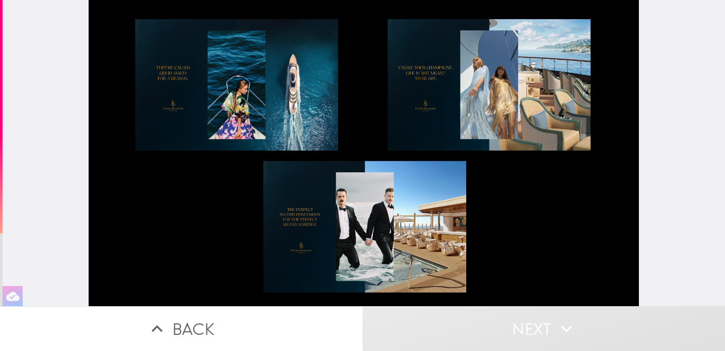
click at [563, 329] on icon "button" at bounding box center [567, 329] width 22 height 22
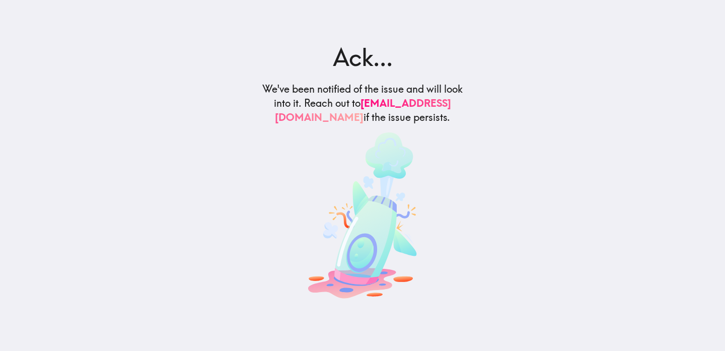
click at [545, 325] on main "Ack... We've been notified of the issue and will look into it. Reach out to [EM…" at bounding box center [362, 175] width 725 height 351
click at [522, 133] on main "Ack... We've been notified of the issue and will look into it. Reach out to [EM…" at bounding box center [362, 175] width 725 height 351
click at [465, 100] on div "Ack... We've been notified of the issue and will look into it. Reach out to sup…" at bounding box center [362, 171] width 227 height 262
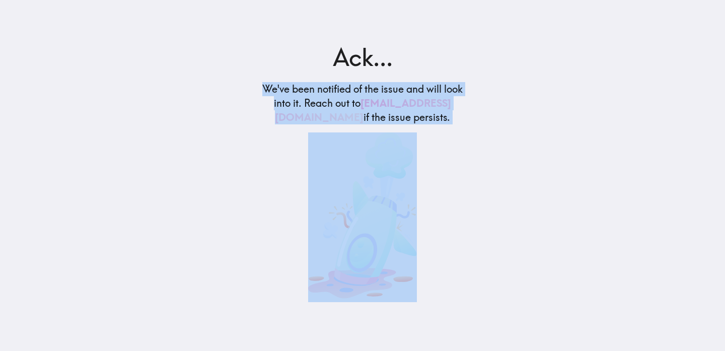
drag, startPoint x: 328, startPoint y: 86, endPoint x: 275, endPoint y: 88, distance: 53.4
click at [275, 88] on div "Ack... We've been notified of the issue and will look into it. Reach out to [EM…" at bounding box center [362, 171] width 227 height 262
click at [269, 82] on h5 "We've been notified of the issue and will look into it. Reach out to [EMAIL_ADD…" at bounding box center [362, 103] width 202 height 42
drag, startPoint x: 269, startPoint y: 82, endPoint x: 395, endPoint y: 129, distance: 134.2
click at [395, 124] on h5 "We've been notified of the issue and will look into it. Reach out to [EMAIL_ADD…" at bounding box center [362, 103] width 202 height 42
